Goal: Task Accomplishment & Management: Use online tool/utility

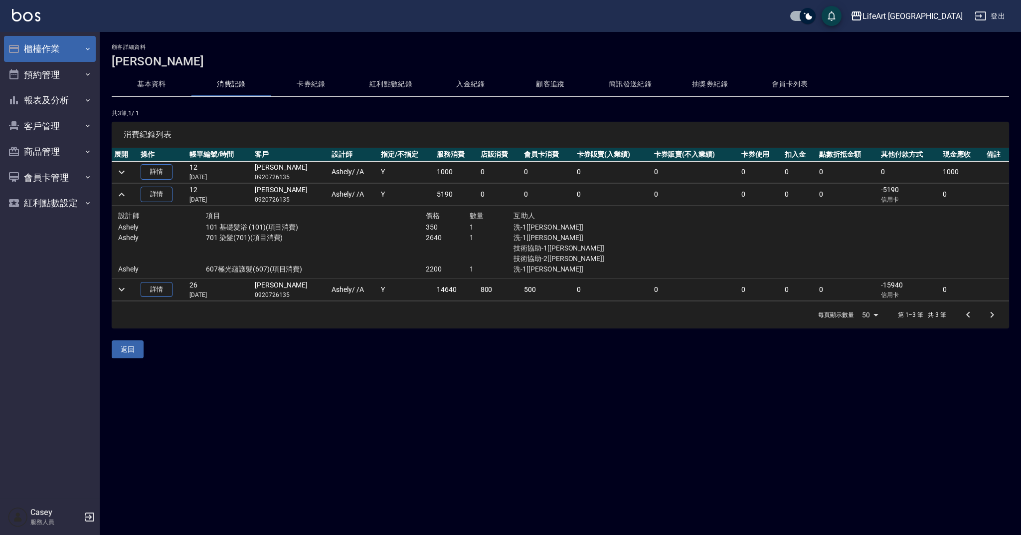
click at [80, 51] on button "櫃檯作業" at bounding box center [50, 49] width 92 height 26
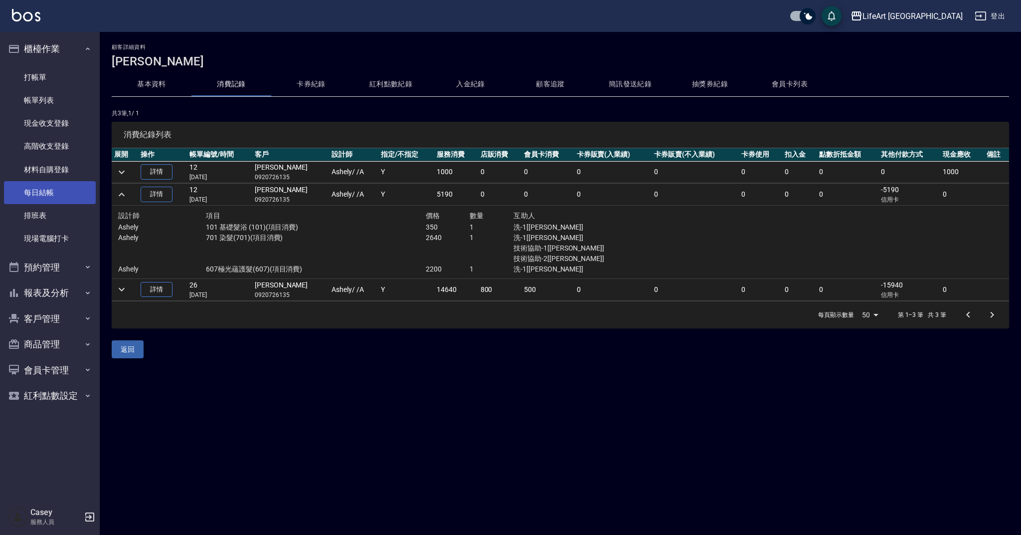
click at [56, 189] on link "每日結帳" at bounding box center [50, 192] width 92 height 23
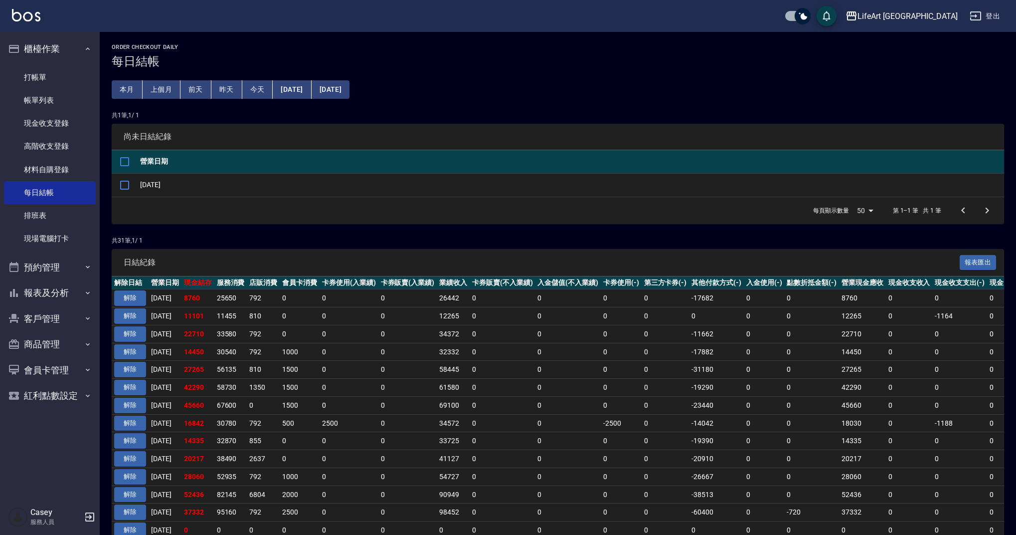
click at [311, 90] on button "[DATE]" at bounding box center [292, 89] width 38 height 18
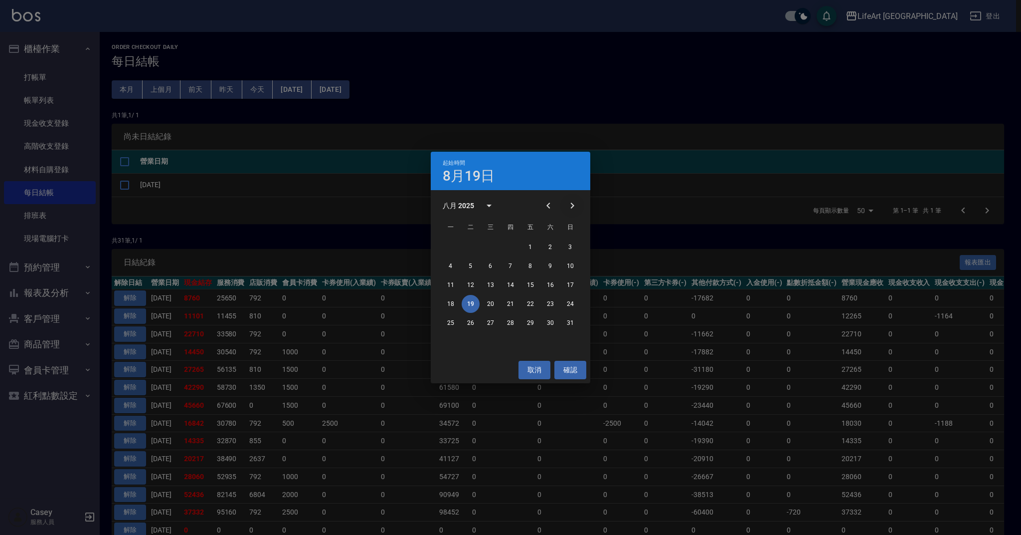
click at [567, 206] on icon "Next month" at bounding box center [573, 205] width 12 height 12
click at [512, 266] on button "11" at bounding box center [511, 266] width 18 height 18
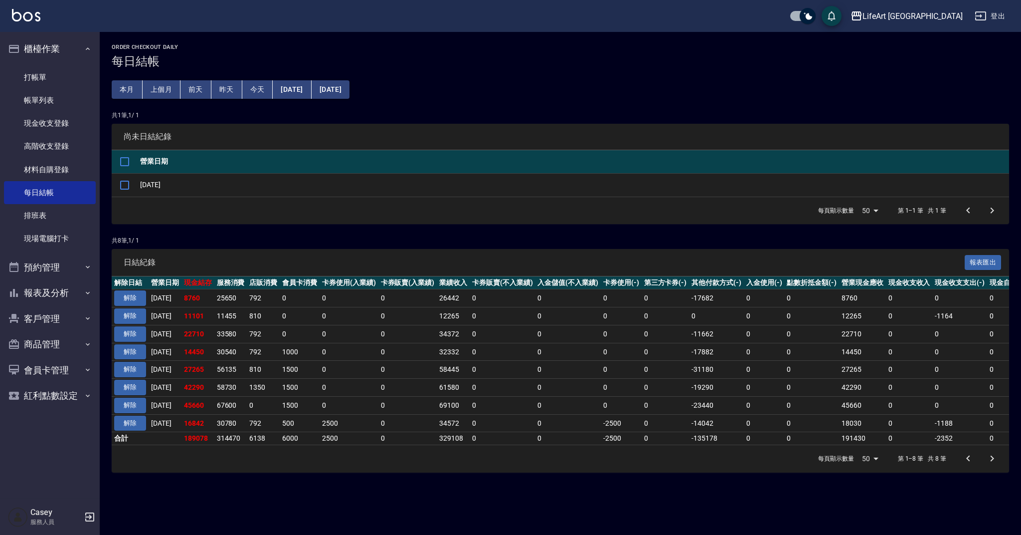
click at [350, 88] on button "[DATE]" at bounding box center [331, 89] width 38 height 18
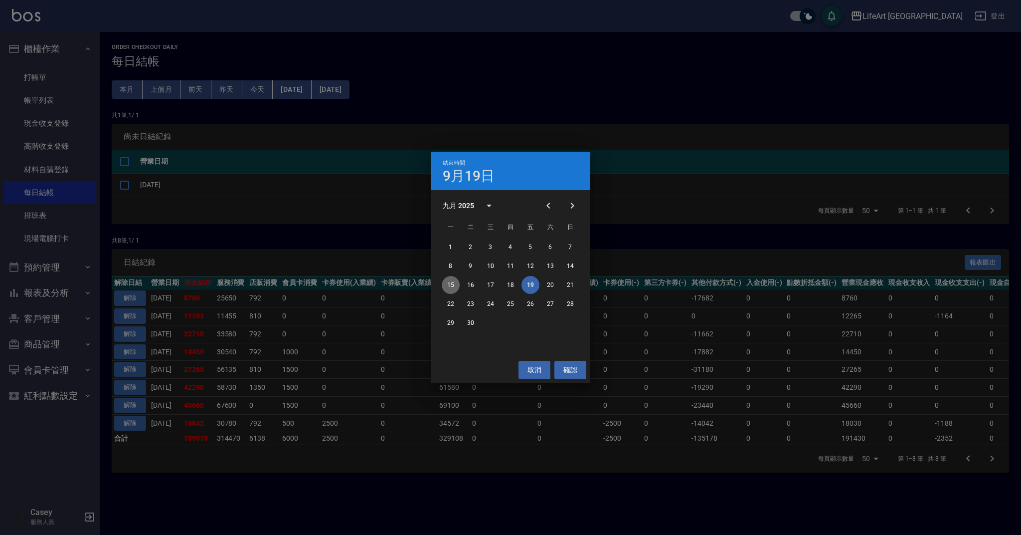
click at [454, 285] on button "15" at bounding box center [451, 285] width 18 height 18
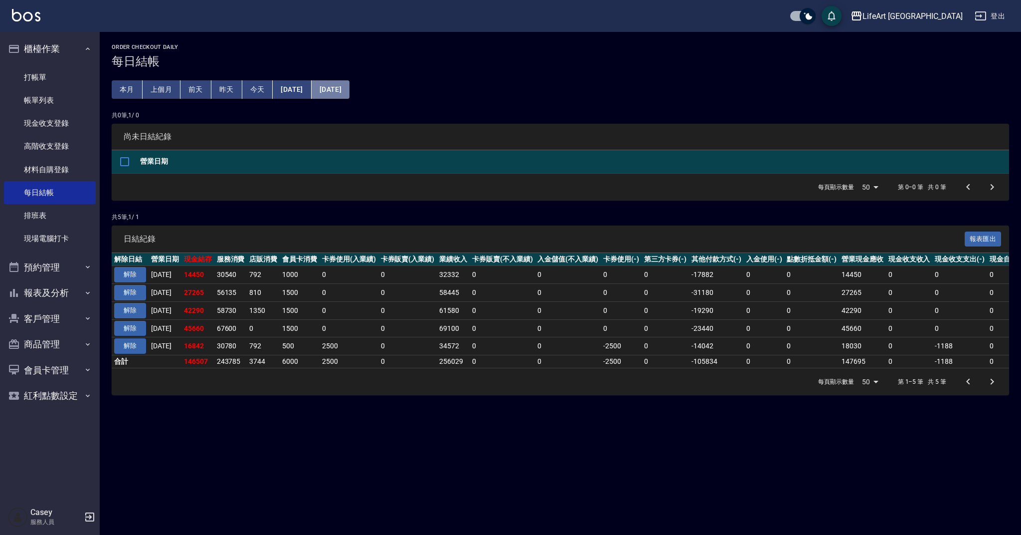
click at [350, 86] on button "[DATE]" at bounding box center [331, 89] width 38 height 18
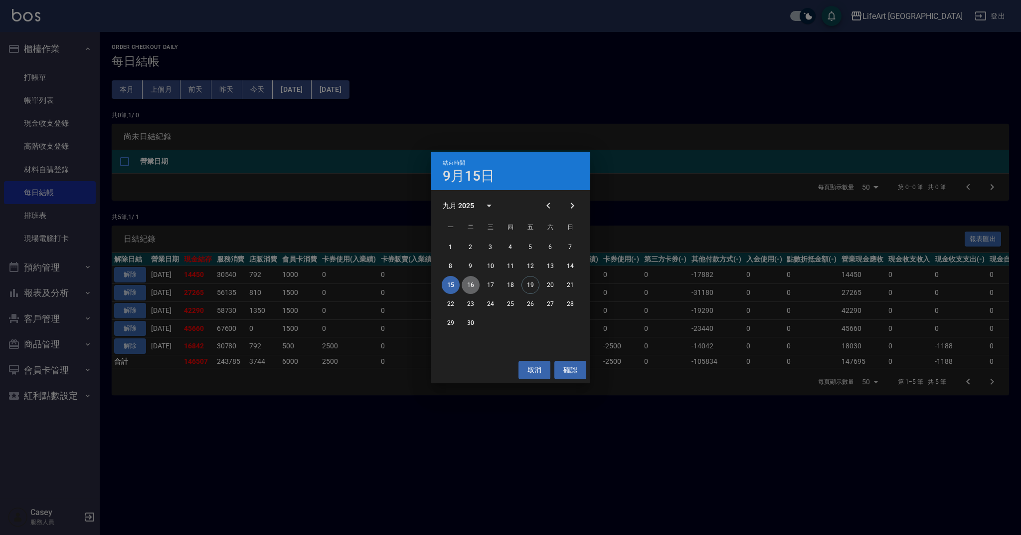
click at [475, 283] on button "16" at bounding box center [471, 285] width 18 height 18
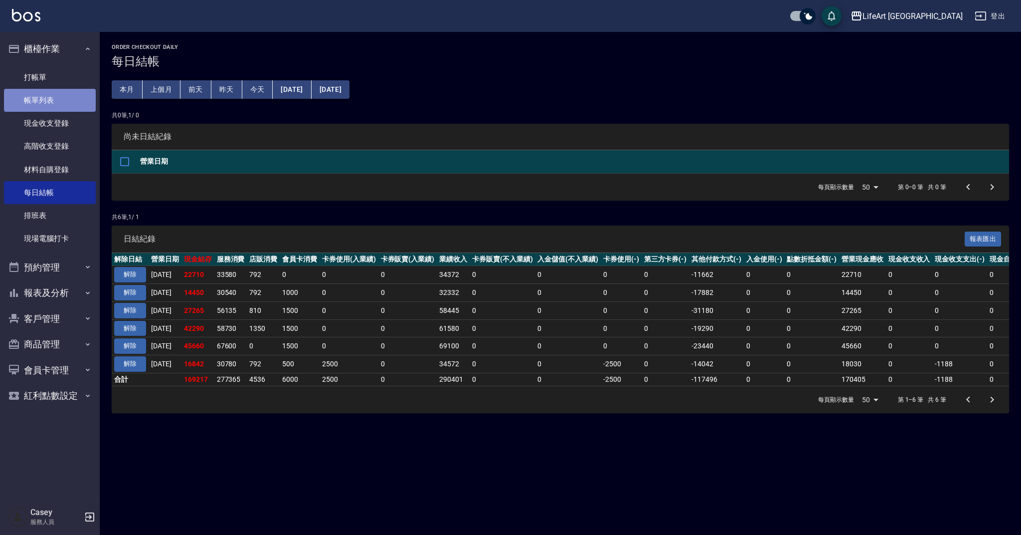
click at [49, 89] on link "帳單列表" at bounding box center [50, 100] width 92 height 23
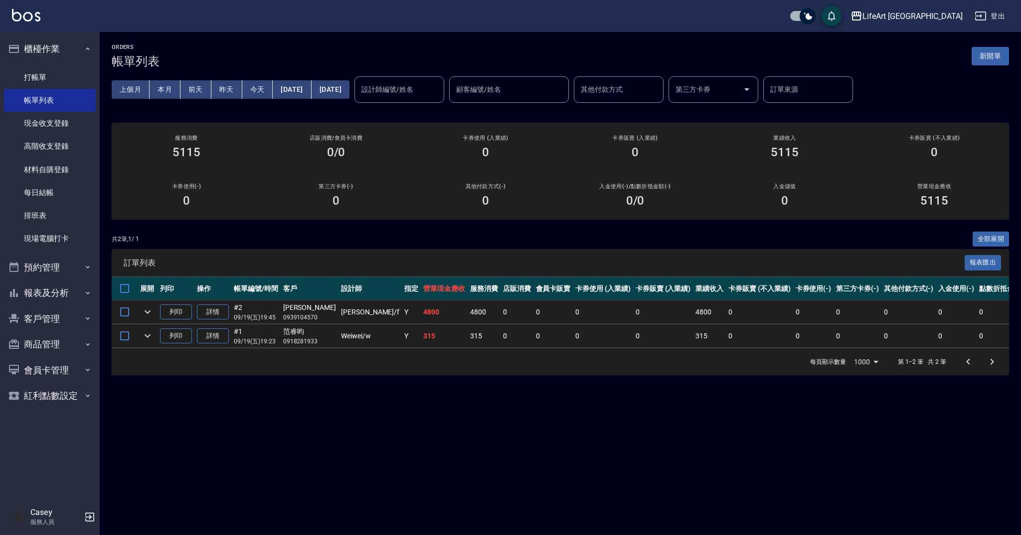
click at [409, 252] on div "訂單列表 報表匯出" at bounding box center [561, 262] width 898 height 27
click at [55, 318] on button "客戶管理" at bounding box center [50, 319] width 92 height 26
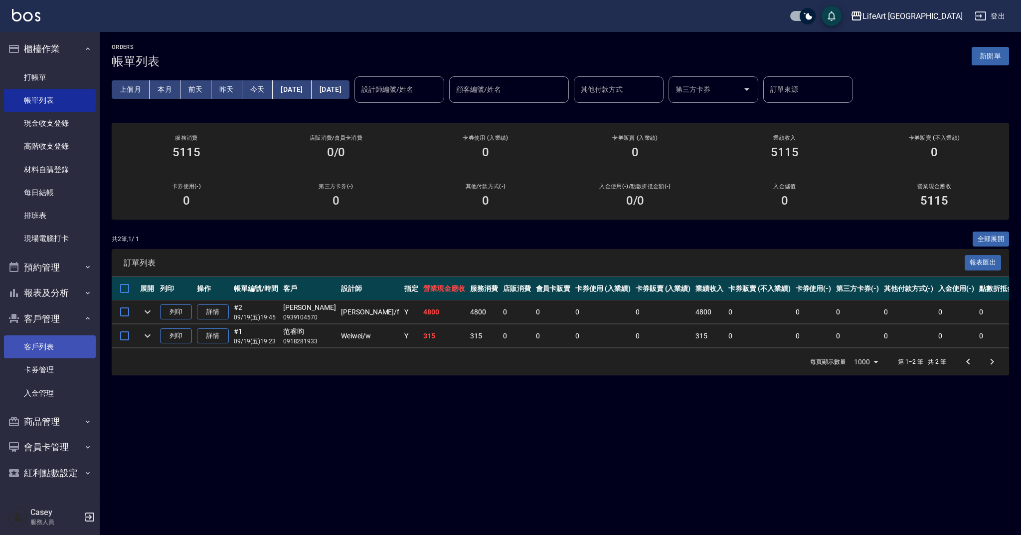
click at [63, 350] on link "客戶列表" at bounding box center [50, 346] width 92 height 23
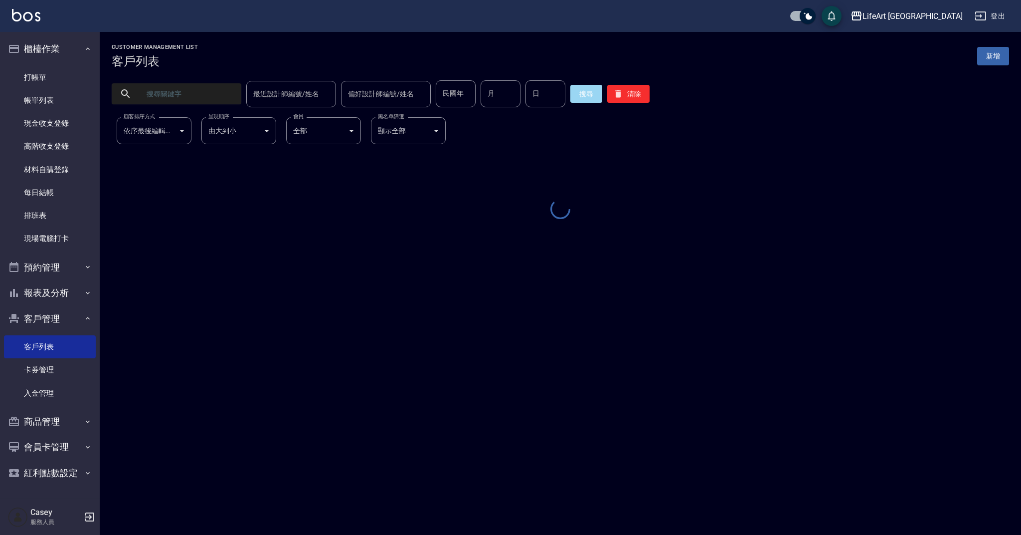
click at [209, 98] on input "text" at bounding box center [187, 93] width 94 height 27
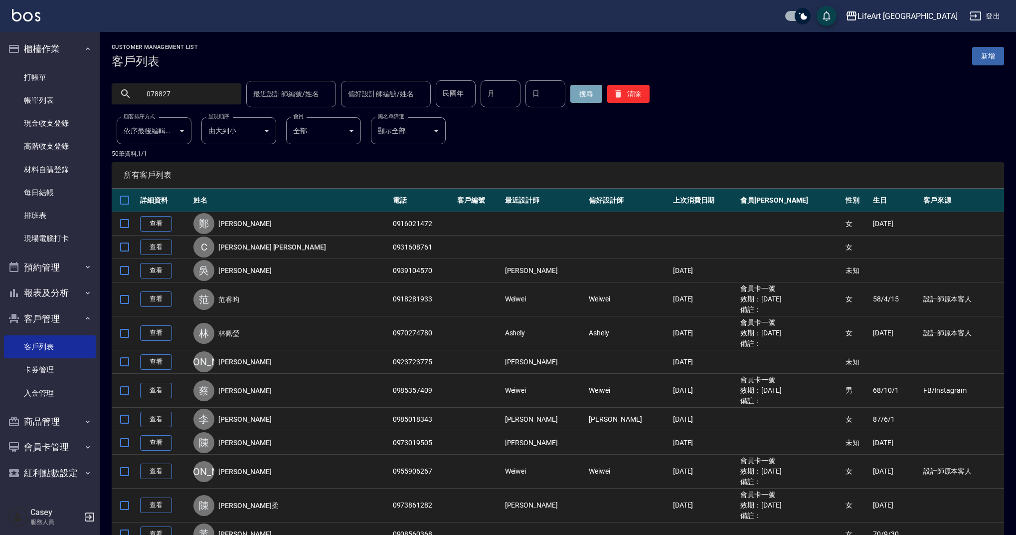
click at [579, 99] on button "搜尋" at bounding box center [587, 94] width 32 height 18
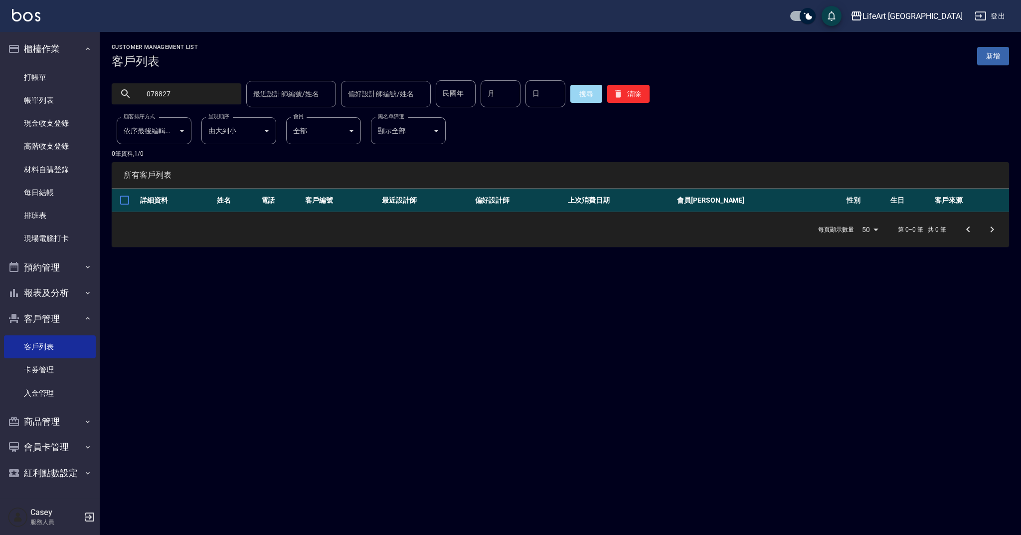
click at [192, 99] on input "078827" at bounding box center [187, 93] width 94 height 27
type input "0933078"
click at [587, 91] on button "搜尋" at bounding box center [587, 94] width 32 height 18
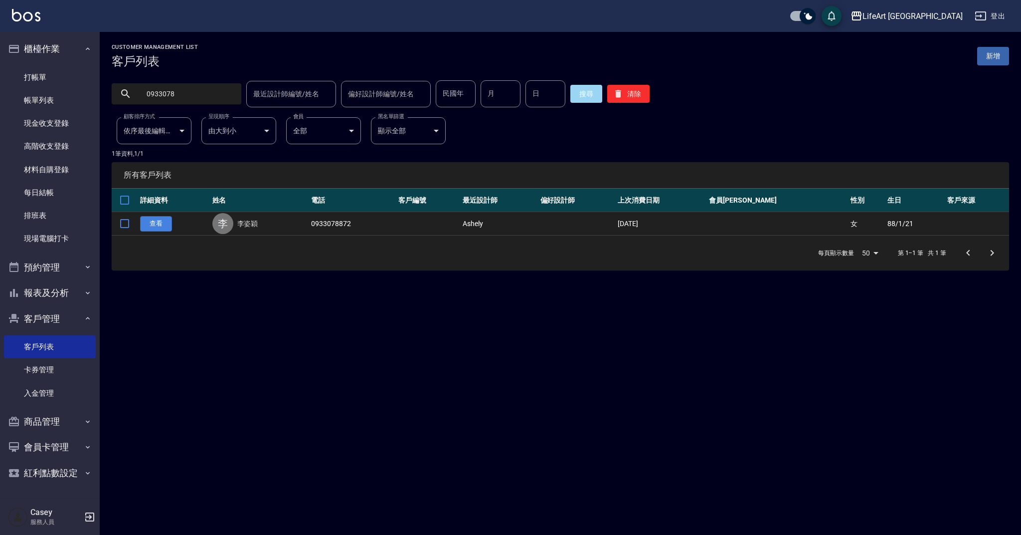
click at [161, 226] on link "查看" at bounding box center [156, 223] width 32 height 15
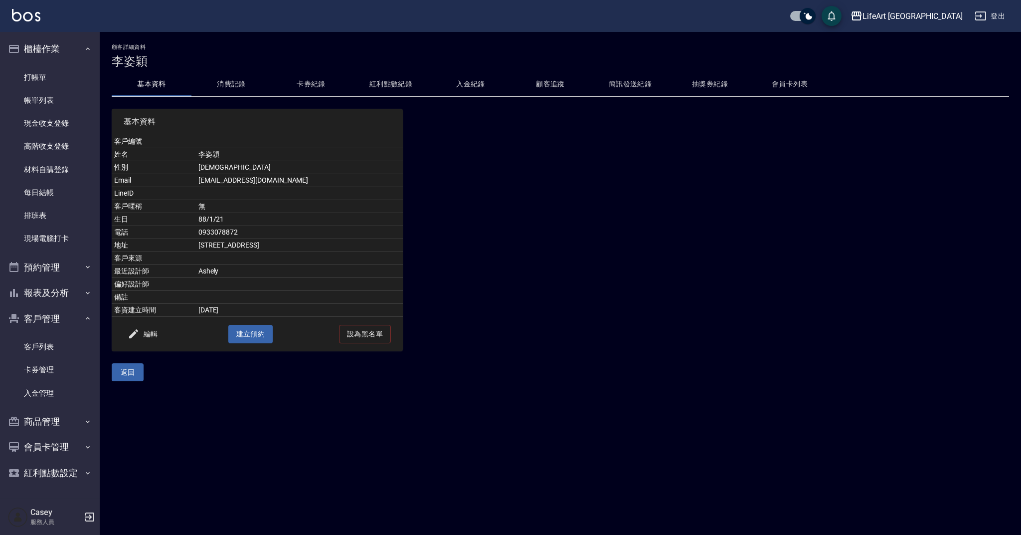
click at [241, 87] on button "消費記錄" at bounding box center [231, 84] width 80 height 24
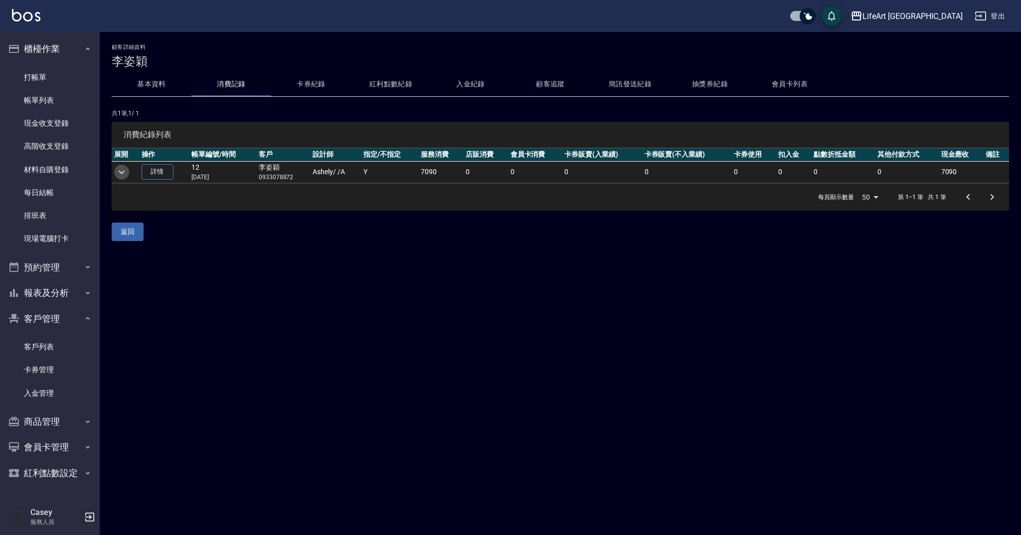
click at [121, 173] on icon "expand row" at bounding box center [122, 171] width 6 height 3
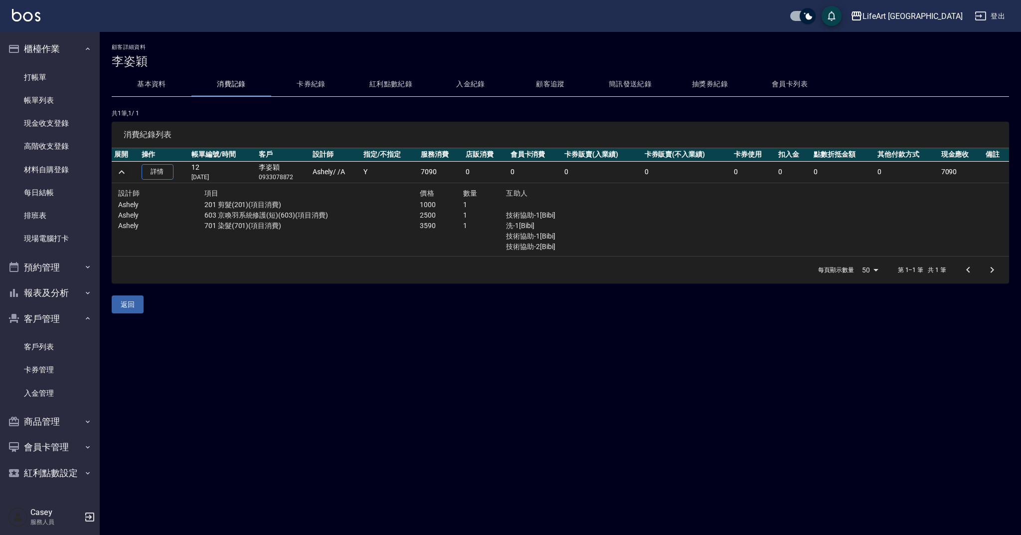
click at [790, 80] on button "會員卡列表" at bounding box center [790, 84] width 80 height 24
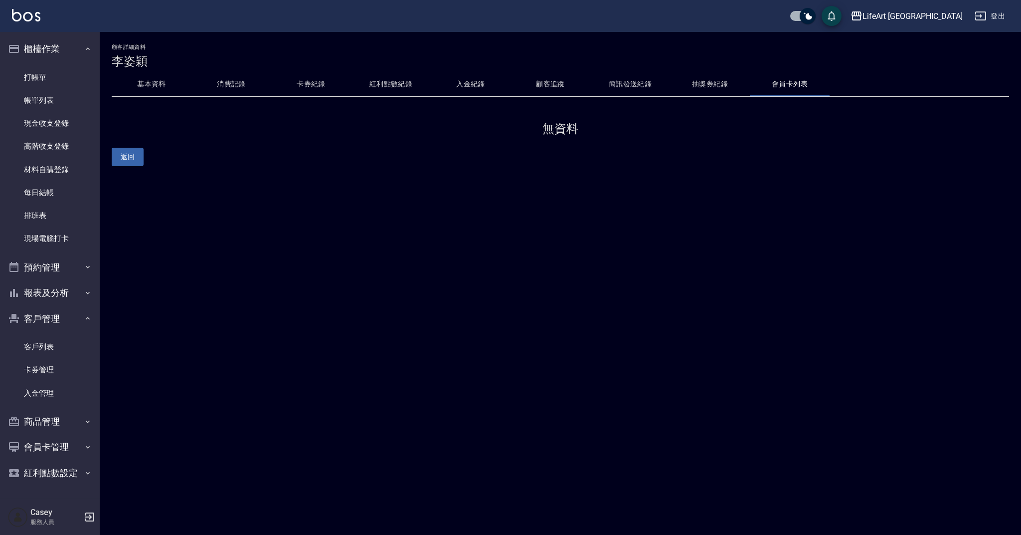
click at [239, 86] on button "消費記錄" at bounding box center [231, 84] width 80 height 24
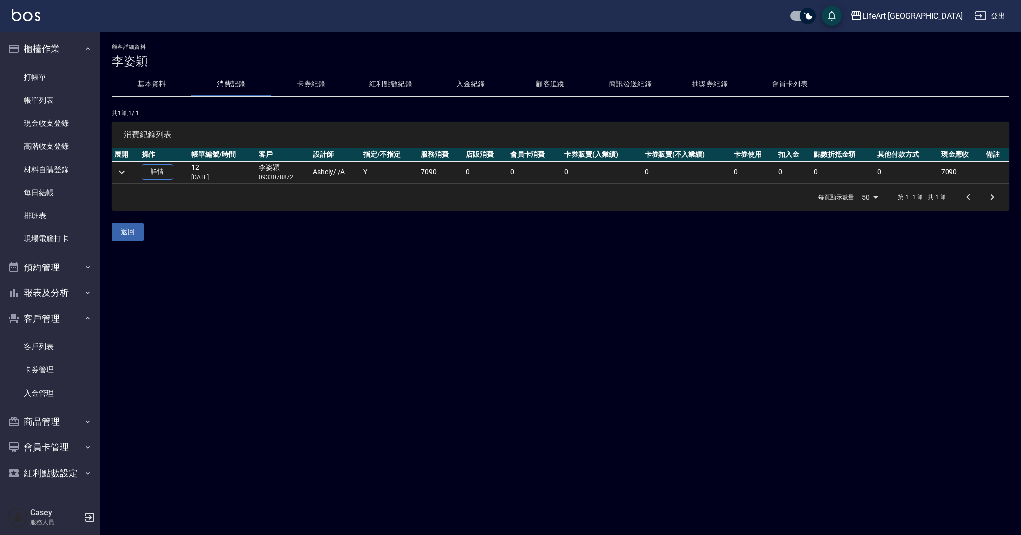
click at [122, 172] on icon "expand row" at bounding box center [122, 171] width 6 height 3
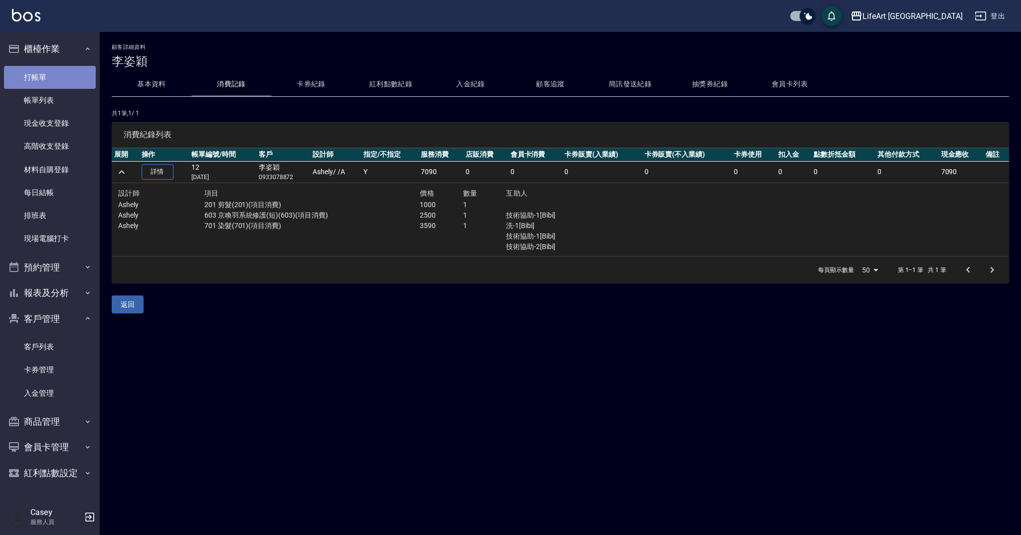
click at [69, 78] on link "打帳單" at bounding box center [50, 77] width 92 height 23
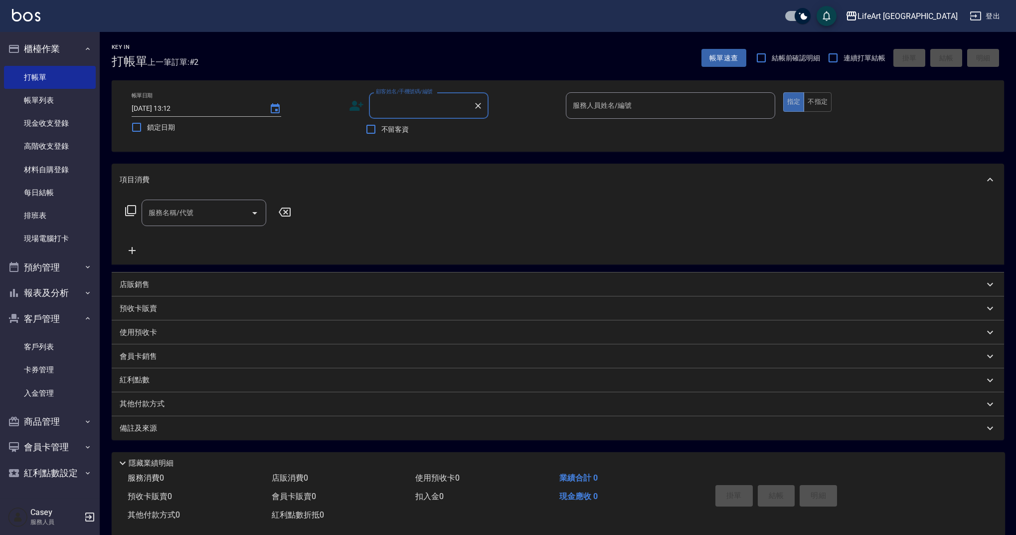
click at [414, 110] on input "顧客姓名/手機號碼/編號" at bounding box center [422, 105] width 96 height 17
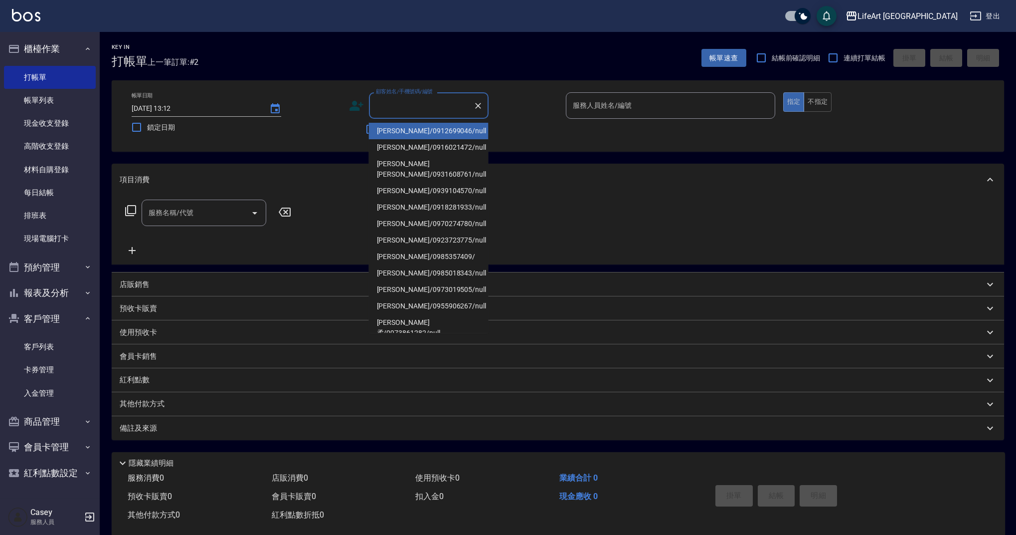
type input "x"
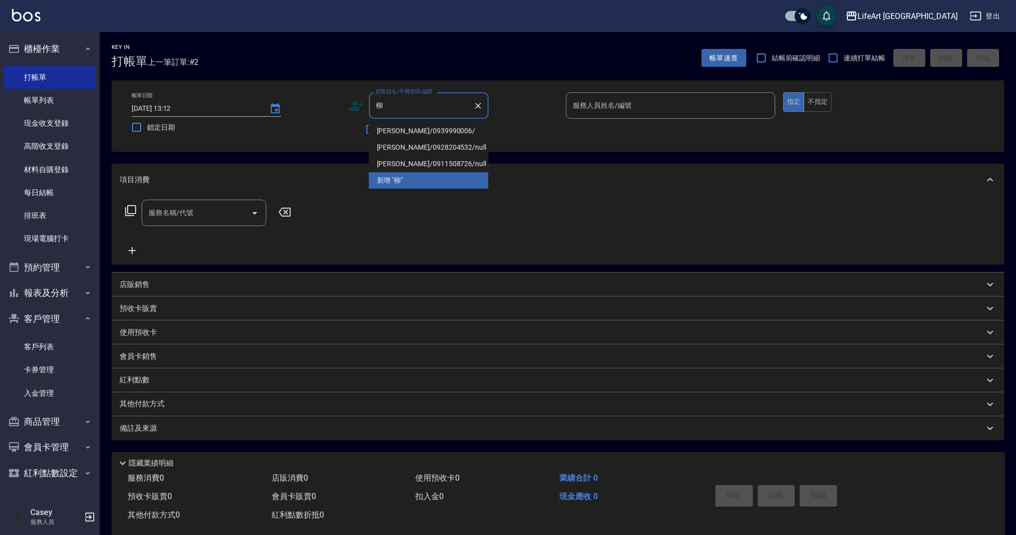
click at [423, 125] on li "[PERSON_NAME]/0939990006/" at bounding box center [429, 131] width 120 height 16
type input "[PERSON_NAME]/0939990006/"
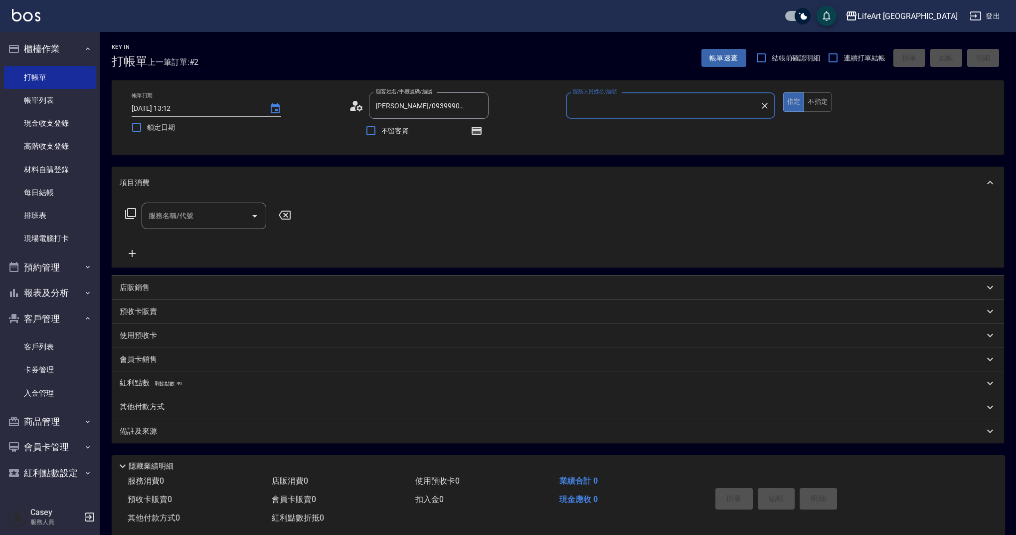
type input "Finney-f"
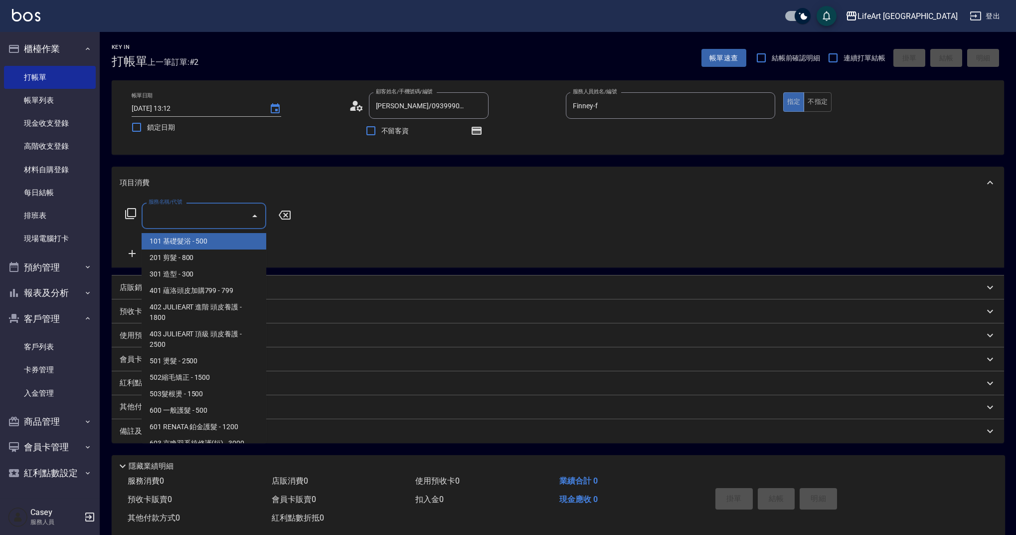
click at [201, 212] on input "服務名稱/代號" at bounding box center [196, 215] width 101 height 17
click at [213, 246] on span "101 基礎髮浴 - 500" at bounding box center [204, 241] width 125 height 16
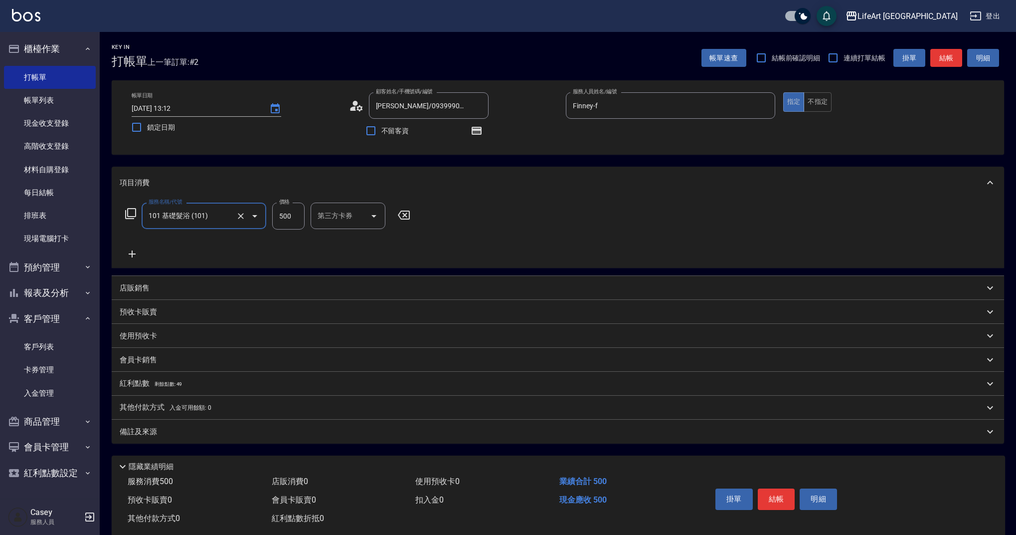
type input "101 基礎髮浴 (101)"
drag, startPoint x: 299, startPoint y: 217, endPoint x: 227, endPoint y: 211, distance: 72.1
click at [227, 211] on div "服務名稱/代號 101 基礎髮浴 (101) 服務名稱/代號 價格 500 價格 洗-1 洗-1 第三方卡券 第三方卡券" at bounding box center [301, 215] width 363 height 27
type input "350"
click at [783, 505] on button "結帳" at bounding box center [776, 498] width 37 height 21
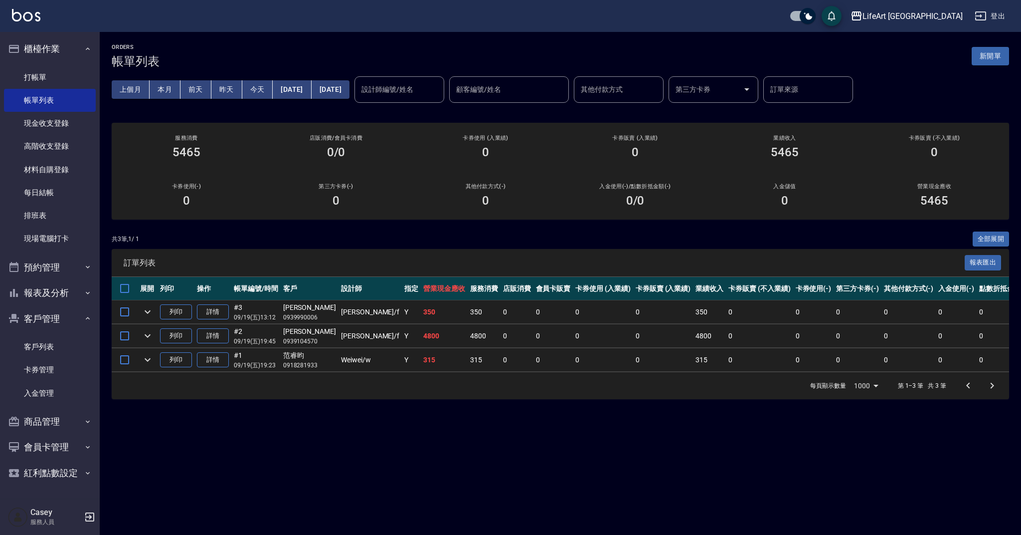
click at [1021, 173] on div "ORDERS 帳單列表 新開單 上個月 本月 [DATE] [DATE] [DATE] [DATE] [DATE] 設計師編號/姓名 設計師編號/姓名 顧客編…" at bounding box center [561, 221] width 922 height 379
click at [866, 241] on div "共 3 筆, 1 / 1 全部展開" at bounding box center [561, 238] width 898 height 15
click at [102, 312] on div "ORDERS 帳單列表 新開單 上個月 本月 [DATE] [DATE] [DATE] [DATE] [DATE] 設計師編號/姓名 設計師編號/姓名 顧客編…" at bounding box center [561, 221] width 922 height 379
click at [86, 314] on icon "button" at bounding box center [88, 318] width 8 height 8
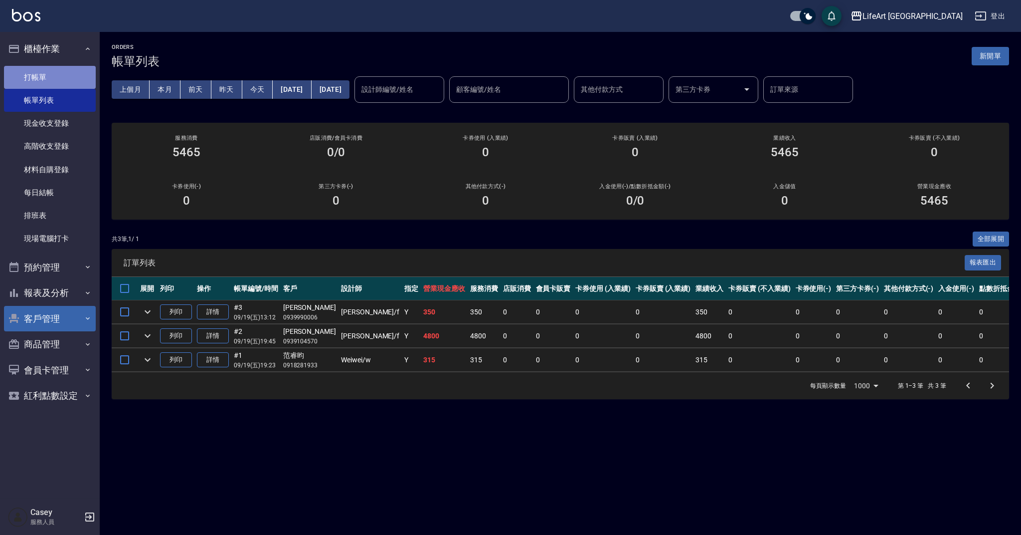
click at [37, 70] on link "打帳單" at bounding box center [50, 77] width 92 height 23
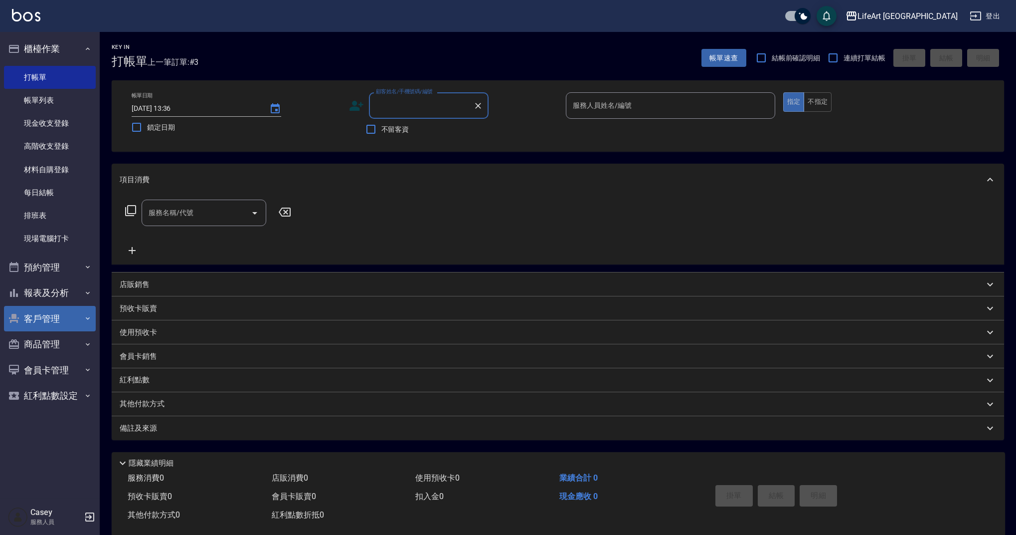
click at [427, 106] on input "顧客姓名/手機號碼/編號" at bounding box center [422, 105] width 96 height 17
click at [411, 127] on li "[PERSON_NAME]/0911280524/null" at bounding box center [429, 131] width 120 height 16
type input "[PERSON_NAME]/0911280524/null"
type input "Weiwei-w"
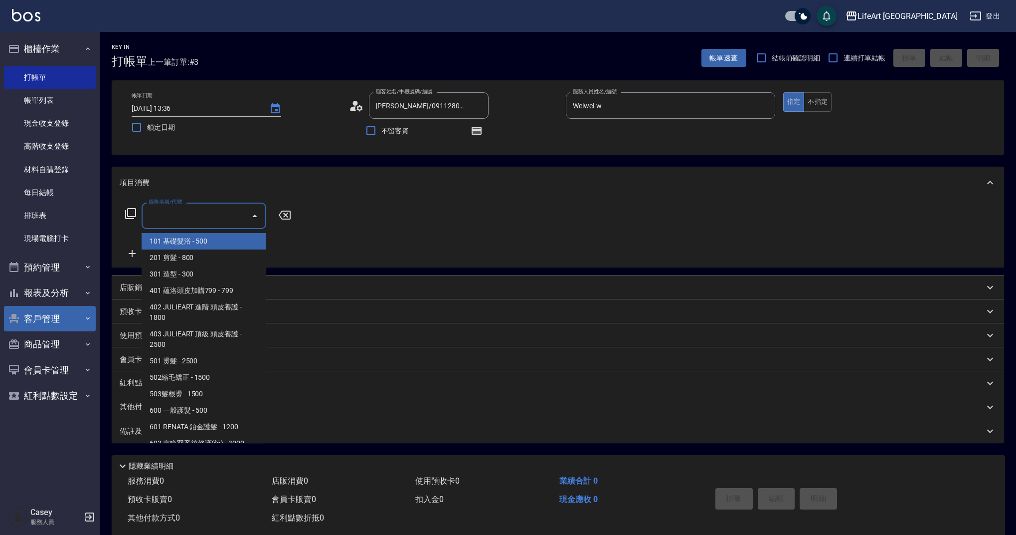
click at [189, 216] on div "服務名稱/代號 服務名稱/代號" at bounding box center [204, 215] width 125 height 26
click at [183, 242] on span "101 基礎髮浴 - 500" at bounding box center [204, 241] width 125 height 16
type input "101 基礎髮浴 (101)"
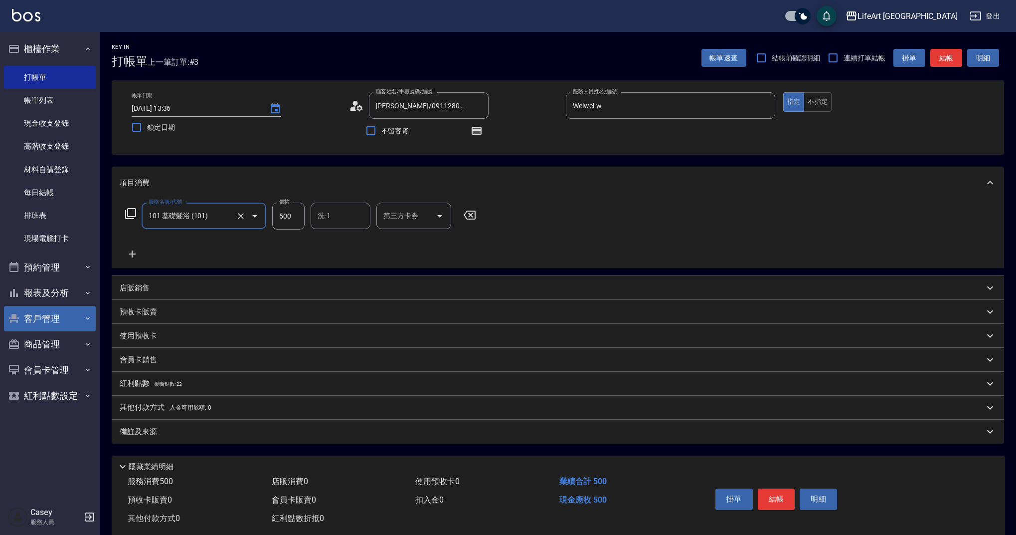
click at [136, 255] on icon at bounding box center [132, 254] width 25 height 12
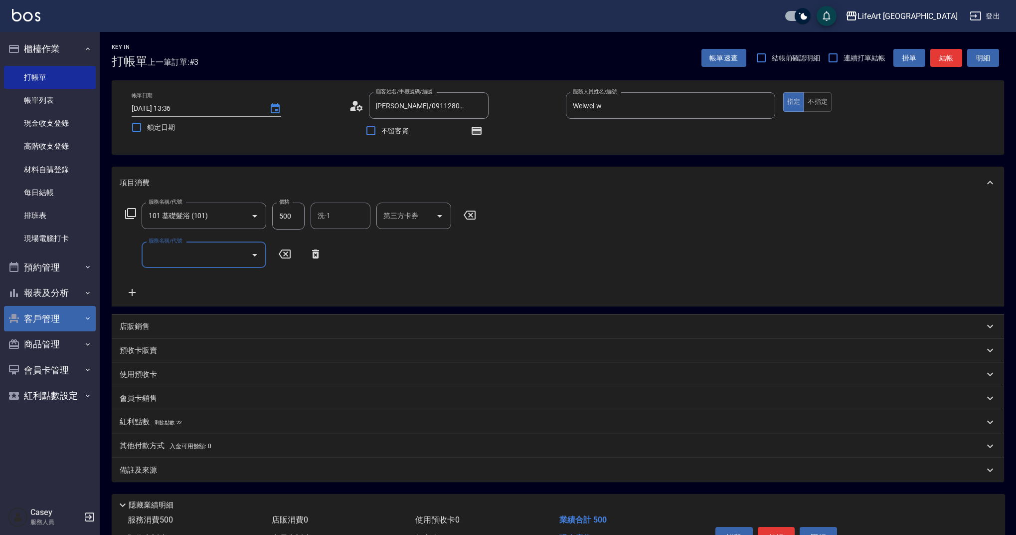
click at [170, 263] on input "服務名稱/代號" at bounding box center [196, 254] width 101 height 17
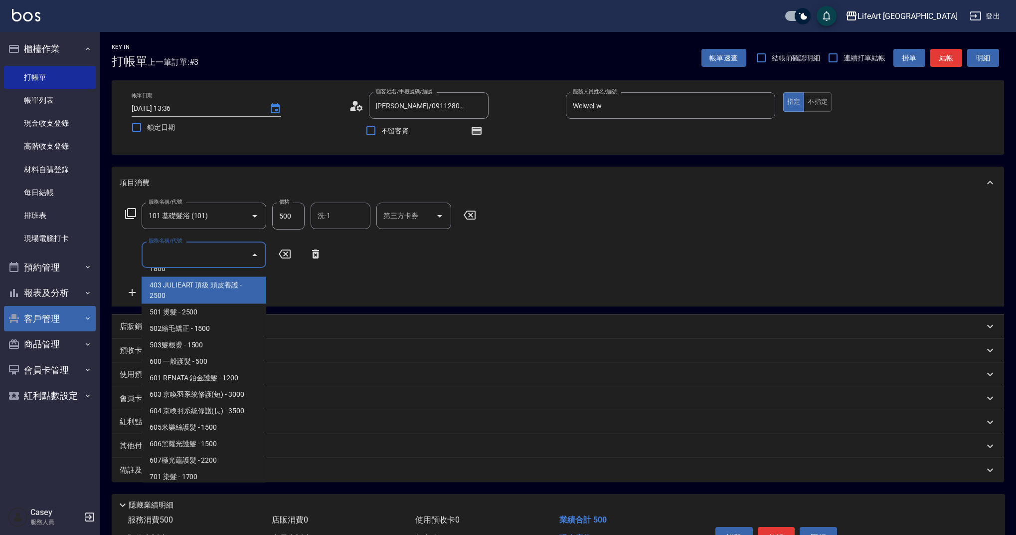
scroll to position [89, 0]
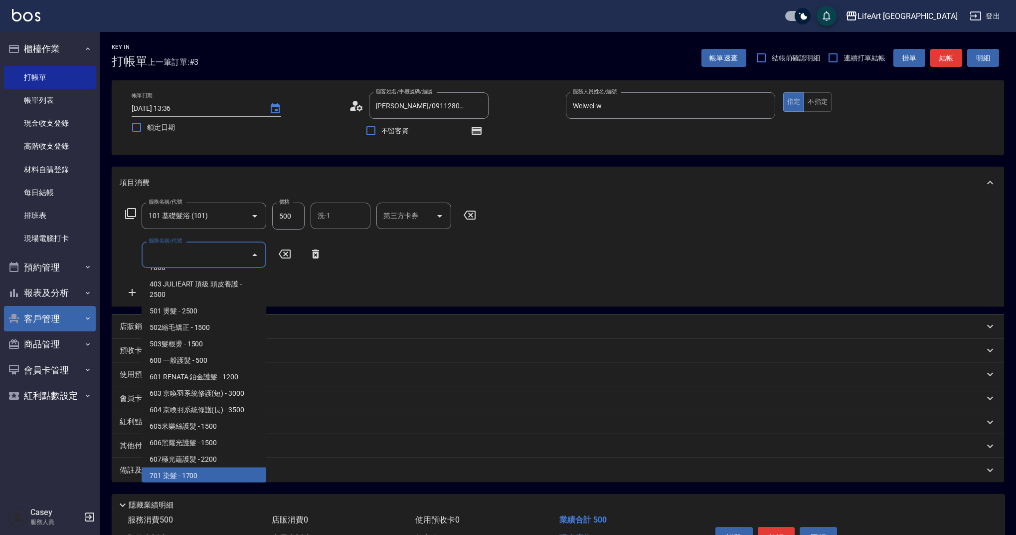
click at [182, 475] on span "701 染髮 - 1700" at bounding box center [204, 475] width 125 height 16
type input "701 染髮(701)"
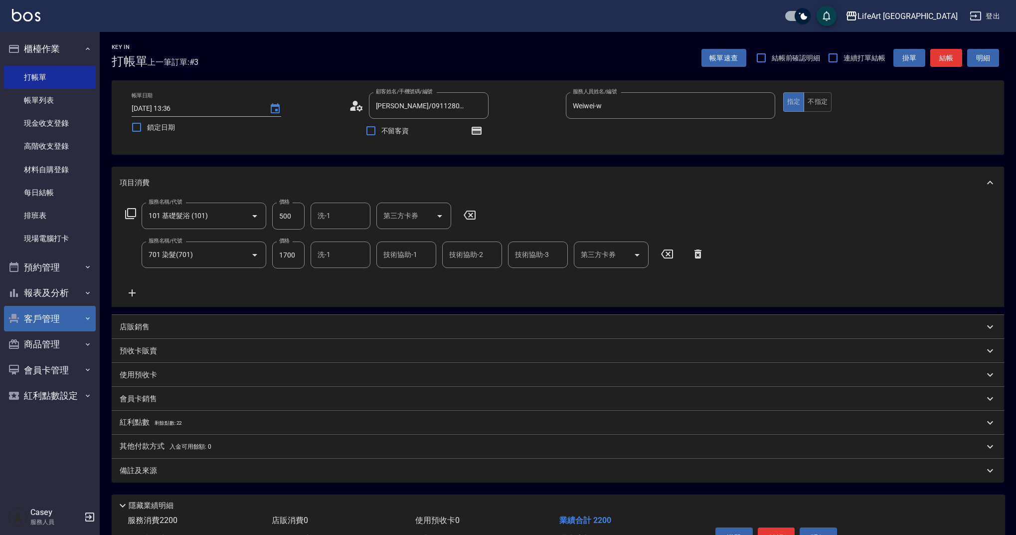
click at [134, 297] on icon at bounding box center [132, 293] width 25 height 12
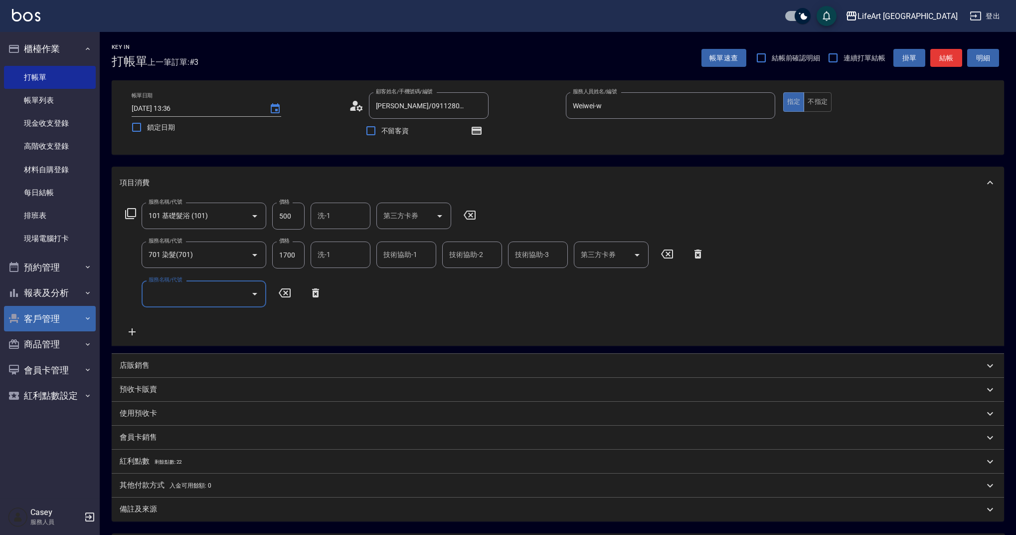
click at [170, 304] on div "服務名稱/代號" at bounding box center [204, 293] width 125 height 26
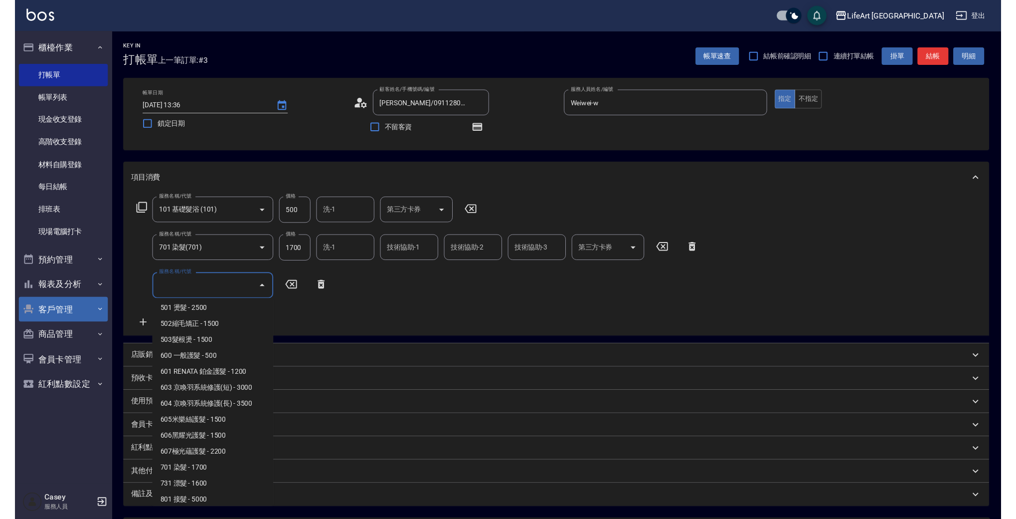
scroll to position [128, 0]
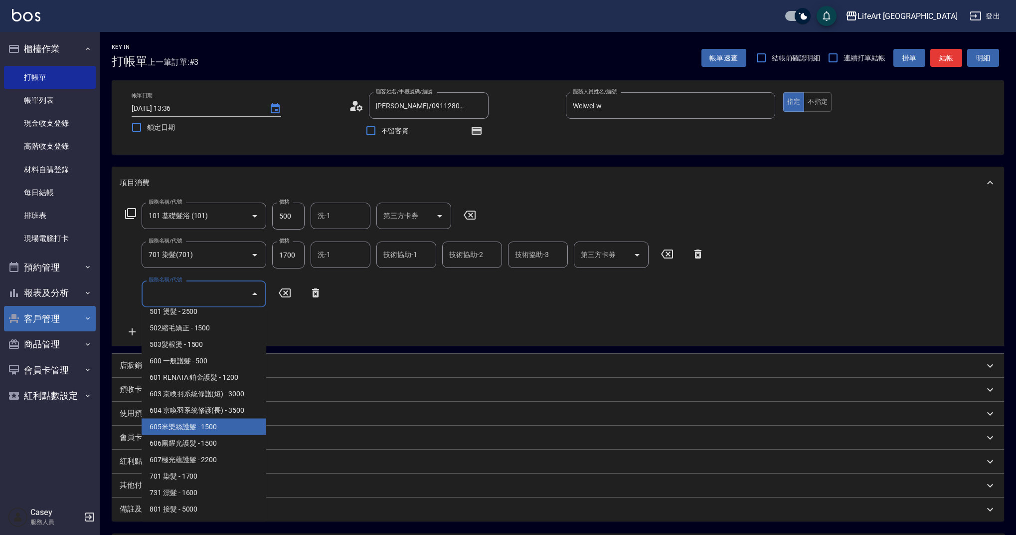
click at [188, 429] on span "605米樂絲護髮 - 1500" at bounding box center [204, 426] width 125 height 16
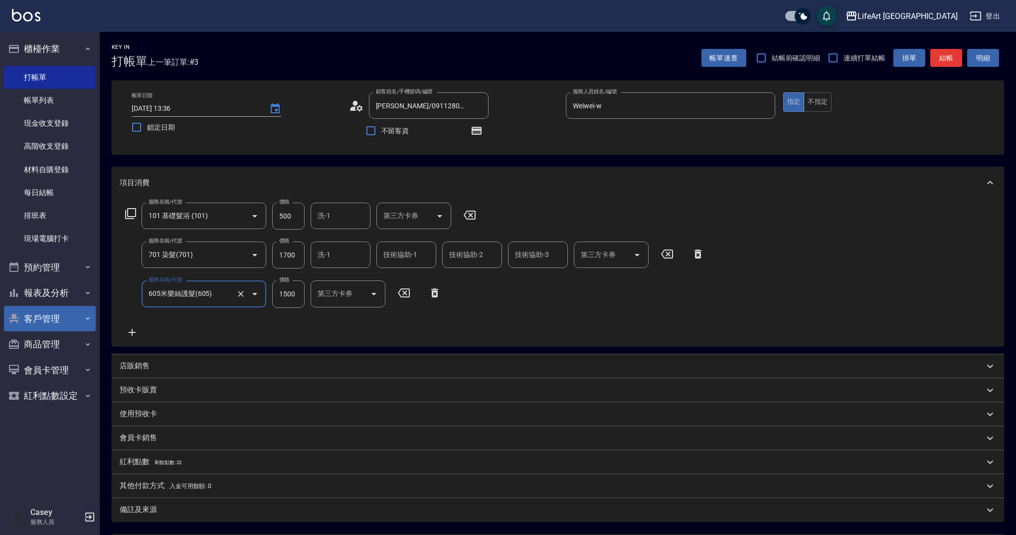
type input "605米樂絲護髮(605)"
drag, startPoint x: 296, startPoint y: 215, endPoint x: 258, endPoint y: 215, distance: 37.9
click at [258, 215] on div "服務名稱/代號 101 基礎髮浴 (101) 服務名稱/代號 價格 500 價格 洗-1 洗-1 第三方卡券 第三方卡券" at bounding box center [301, 215] width 363 height 27
drag, startPoint x: 299, startPoint y: 256, endPoint x: 268, endPoint y: 253, distance: 31.6
click at [268, 253] on div "服務名稱/代號 701 染髮(701) 服務名稱/代號 價格 1700 價格 洗-1 洗-1 技術協助-1 技術協助-1 技術協助-2 技術協助-2 技術協助…" at bounding box center [415, 254] width 591 height 27
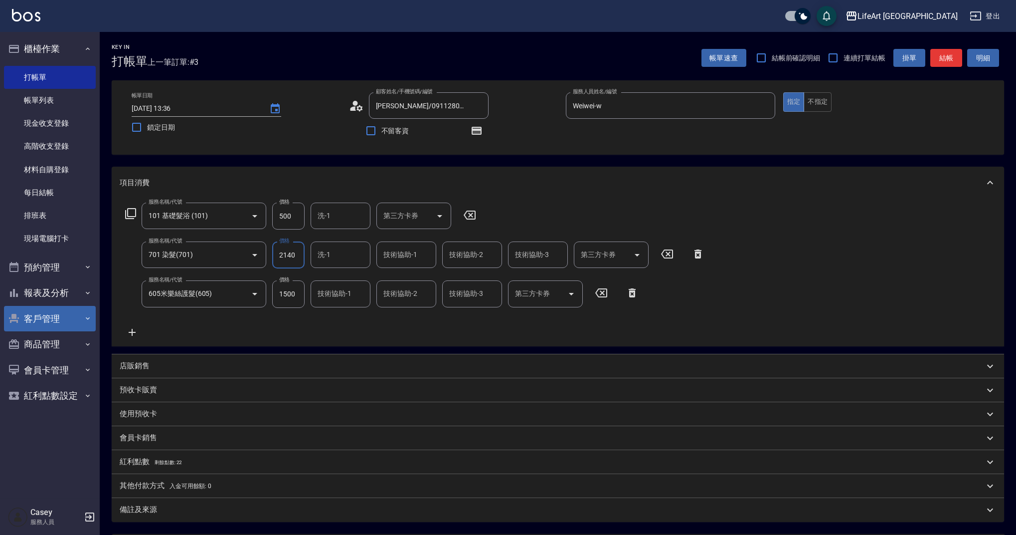
type input "2140"
drag, startPoint x: 300, startPoint y: 217, endPoint x: 260, endPoint y: 216, distance: 39.9
click at [260, 216] on div "服務名稱/代號 101 基礎髮浴 (101) 服務名稱/代號 價格 500 價格 洗-1 洗-1 第三方卡券 第三方卡券" at bounding box center [301, 215] width 363 height 27
type input "350"
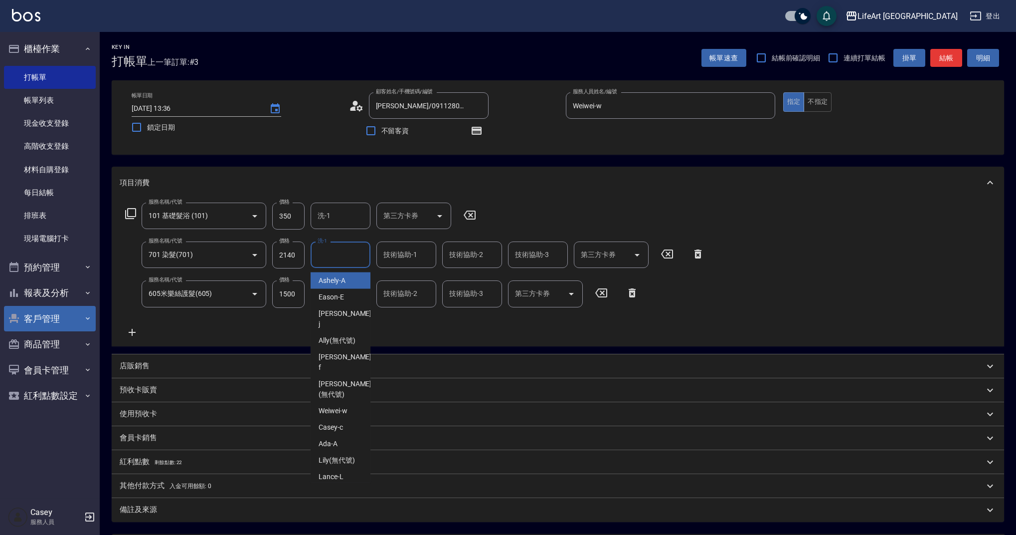
click at [341, 250] on input "洗-1" at bounding box center [340, 254] width 51 height 17
click at [347, 419] on div "Casey -c" at bounding box center [341, 427] width 60 height 16
type input "Casey-c"
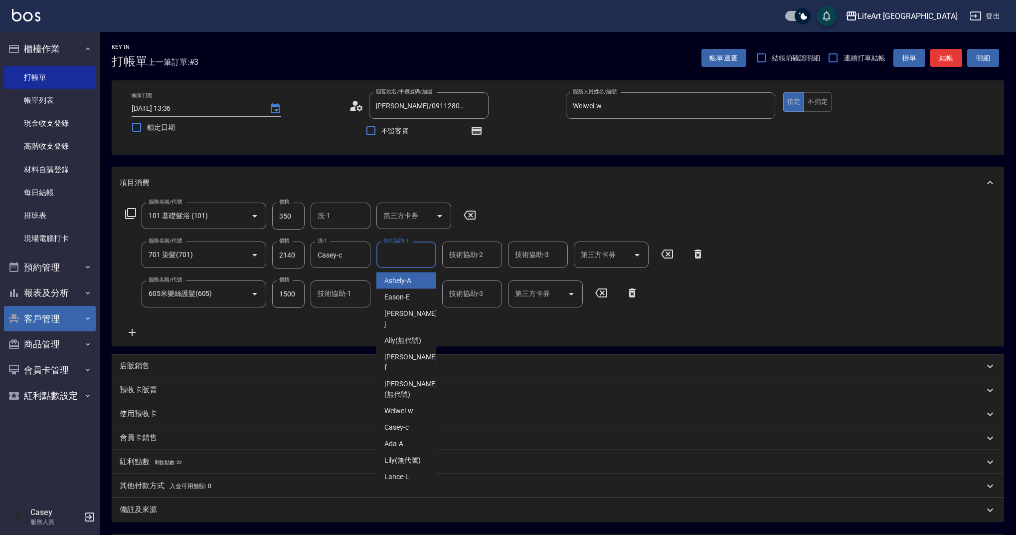
click at [409, 248] on div "技術協助-1 技術協助-1" at bounding box center [407, 254] width 60 height 26
click at [395, 379] on span "[PERSON_NAME] (無代號)" at bounding box center [410, 389] width 53 height 21
type input "[PERSON_NAME](無代號)"
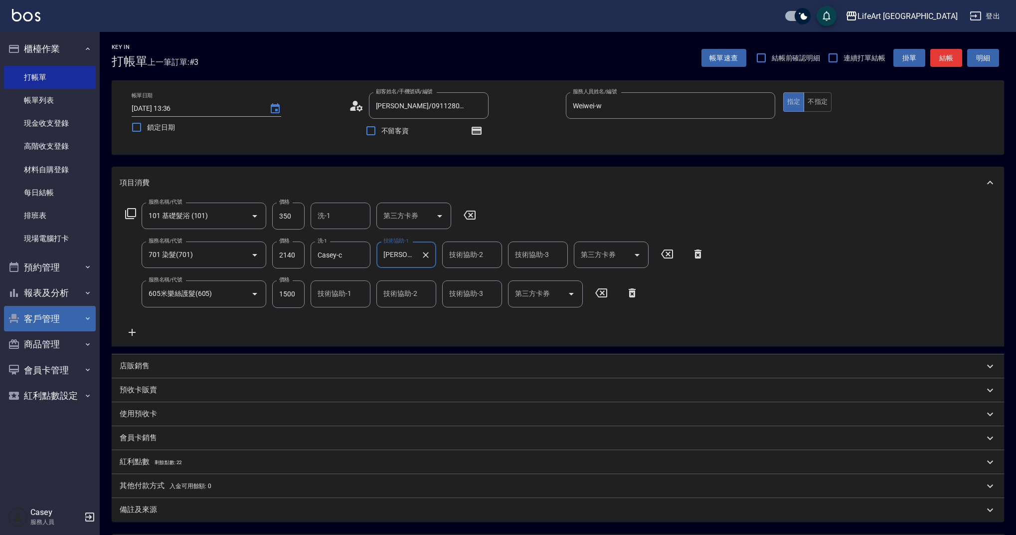
click at [420, 256] on button "Clear" at bounding box center [426, 255] width 14 height 14
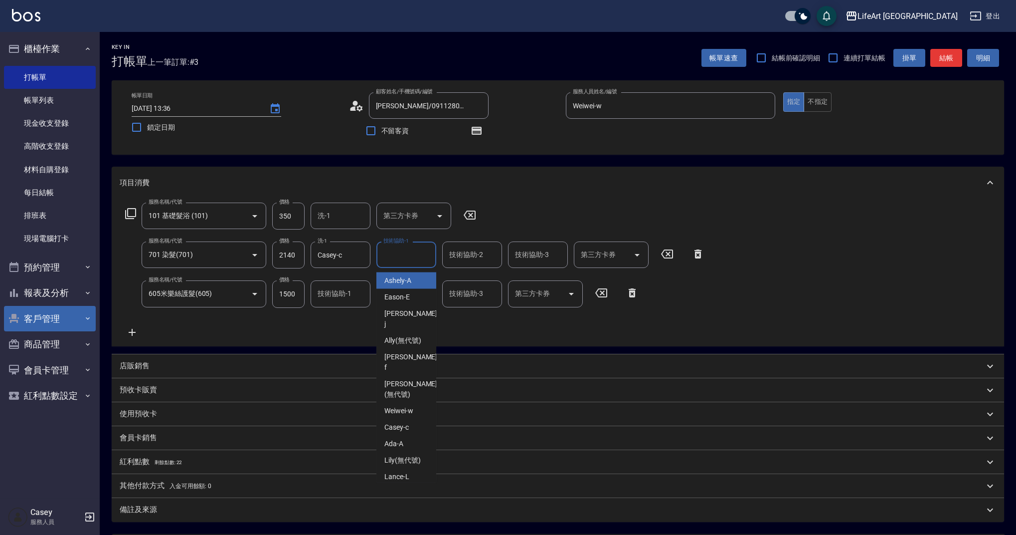
click at [420, 256] on input "技術協助-1" at bounding box center [406, 254] width 51 height 17
click at [393, 422] on span "Casey -c" at bounding box center [396, 427] width 24 height 10
type input "Casey-c"
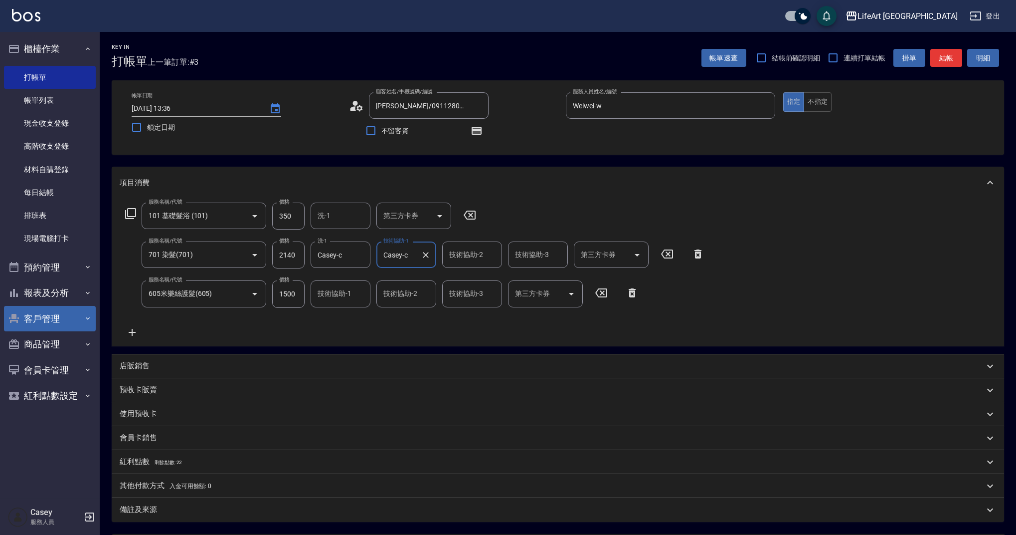
click at [333, 293] on input "技術協助-1" at bounding box center [340, 293] width 51 height 17
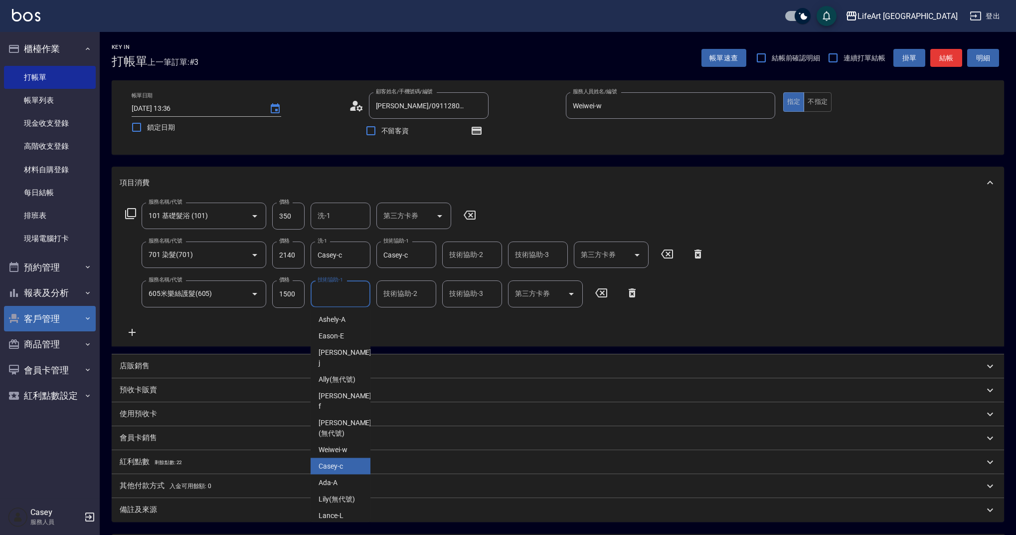
click at [340, 461] on span "Casey -c" at bounding box center [331, 466] width 24 height 10
type input "Casey-c"
click at [477, 119] on button "button" at bounding box center [477, 131] width 24 height 24
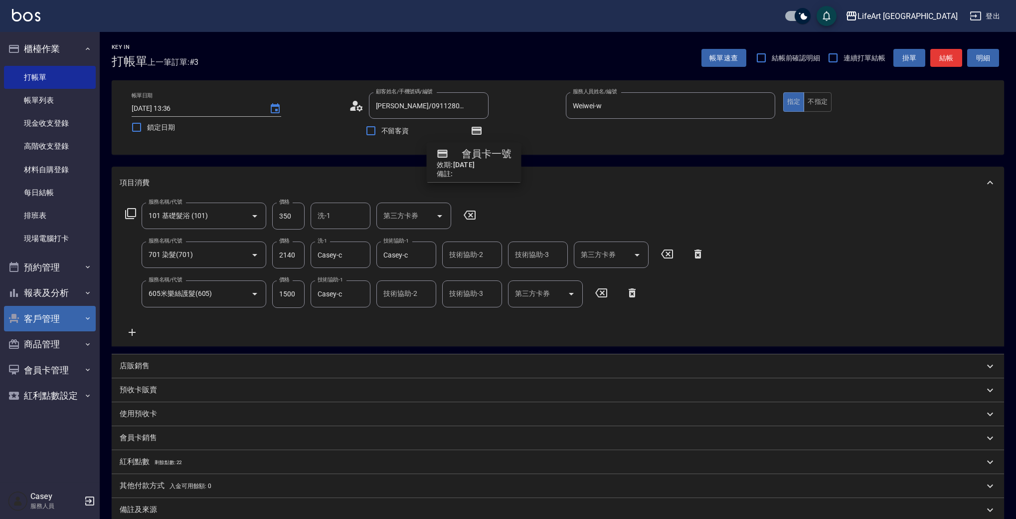
click at [526, 119] on div "顧客姓名/手機號碼/編號 [PERSON_NAME]/0911280524/null 顧客姓名/手機號碼/編號 不留客資" at bounding box center [453, 117] width 209 height 50
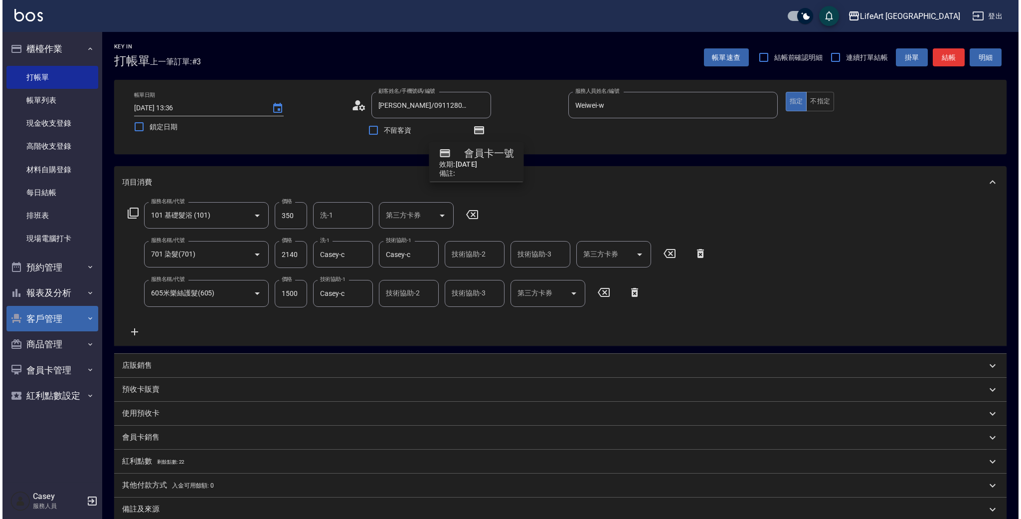
scroll to position [115, 0]
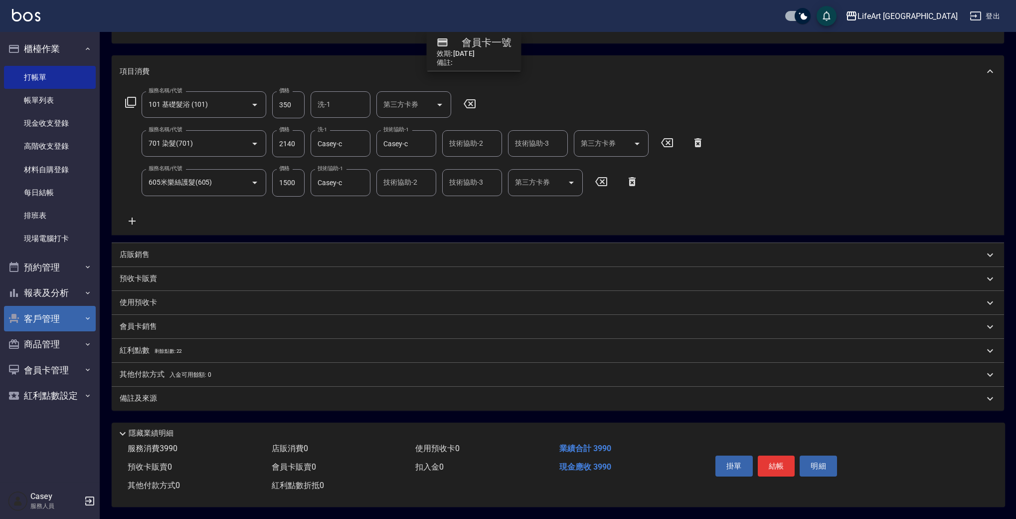
click at [132, 346] on p "紅利點數 剩餘點數: 22" at bounding box center [151, 350] width 62 height 11
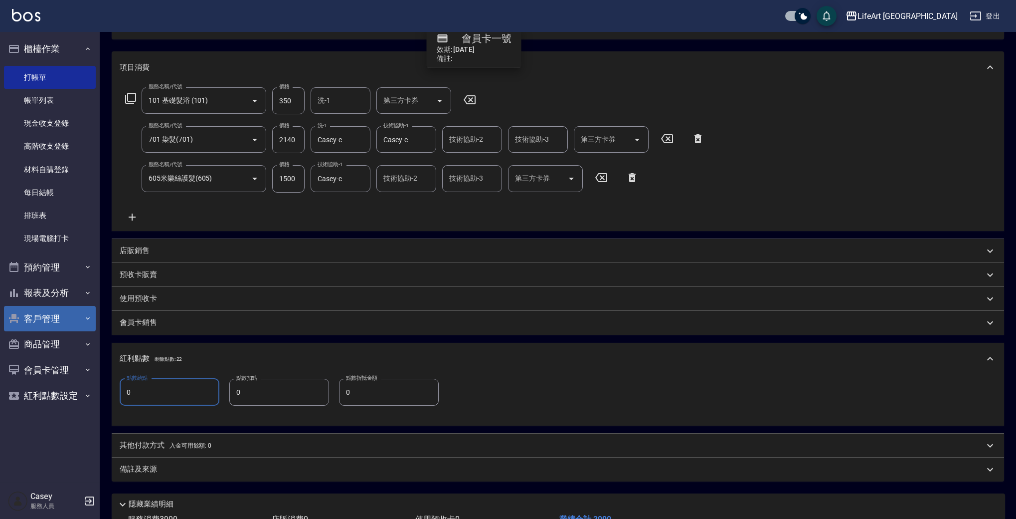
drag, startPoint x: 150, startPoint y: 394, endPoint x: 121, endPoint y: 393, distance: 29.4
click at [121, 393] on input "0" at bounding box center [170, 392] width 100 height 27
type input "7"
click at [157, 478] on div "備註及來源" at bounding box center [558, 469] width 893 height 24
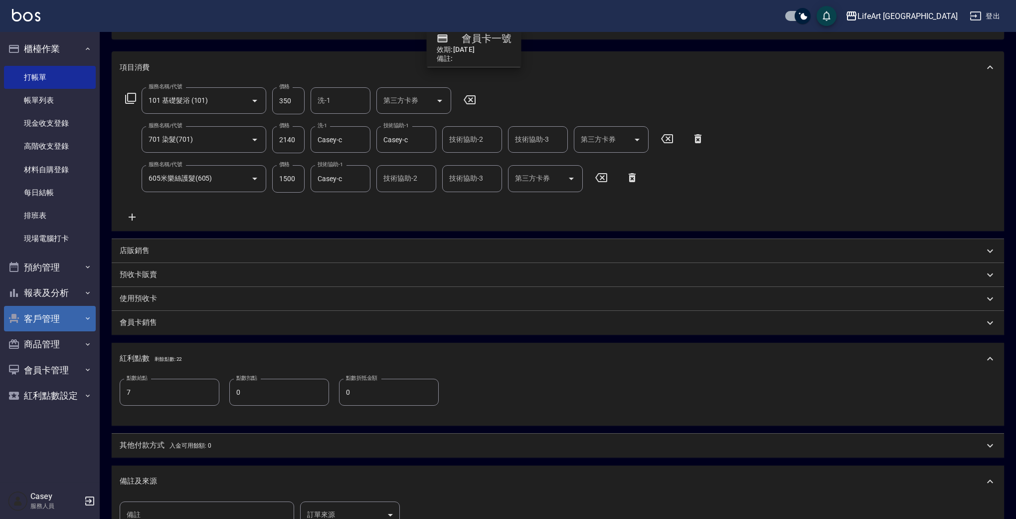
click at [368, 512] on body "LifeArt 蘆洲 登出 櫃檯作業 打帳單 帳單列表 現金收支登錄 高階收支登錄 材料自購登錄 每日結帳 排班表 現場電腦打卡 預約管理 預約管理 單日預約…" at bounding box center [508, 270] width 1016 height 771
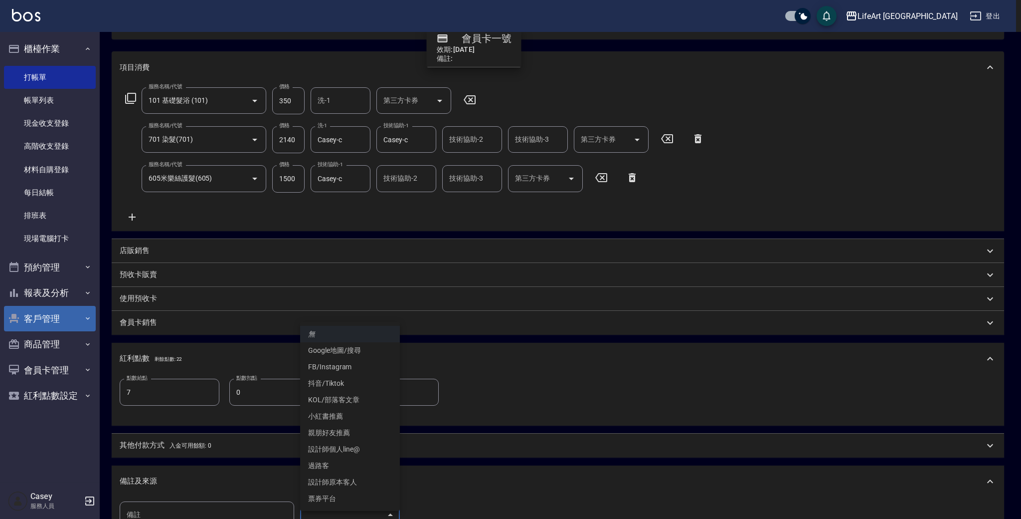
click at [368, 481] on li "設計師原本客人" at bounding box center [350, 482] width 100 height 16
type input "設計師原本客人"
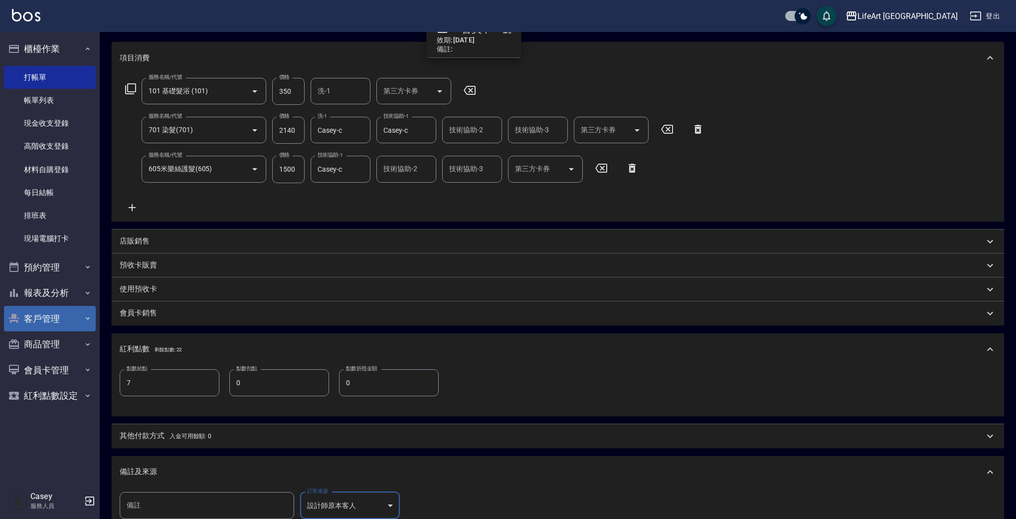
scroll to position [257, 0]
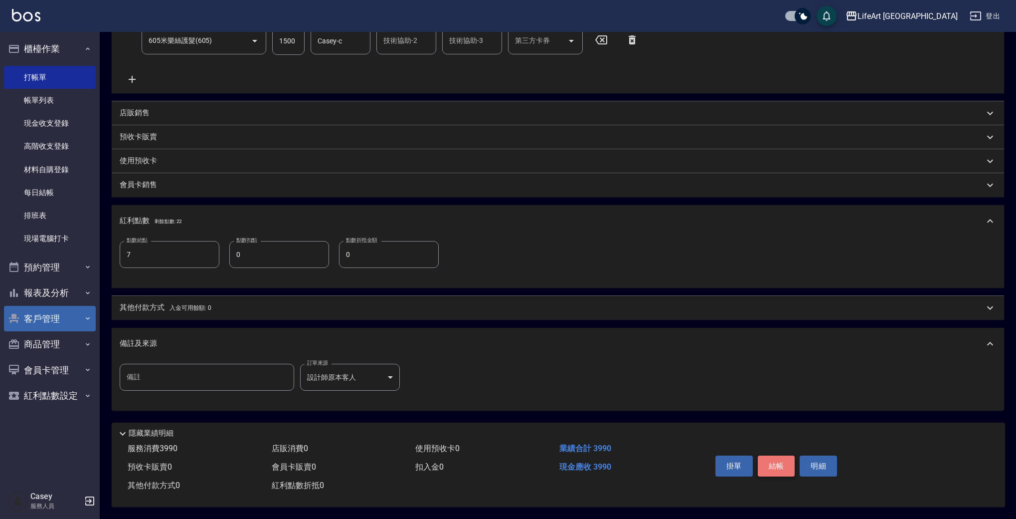
click at [783, 462] on button "結帳" at bounding box center [776, 465] width 37 height 21
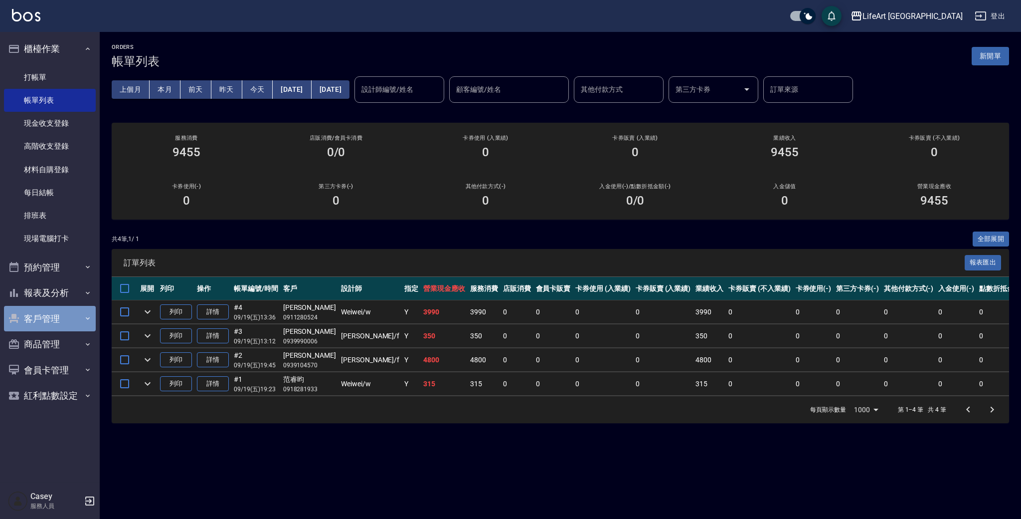
click at [77, 319] on button "客戶管理" at bounding box center [50, 319] width 92 height 26
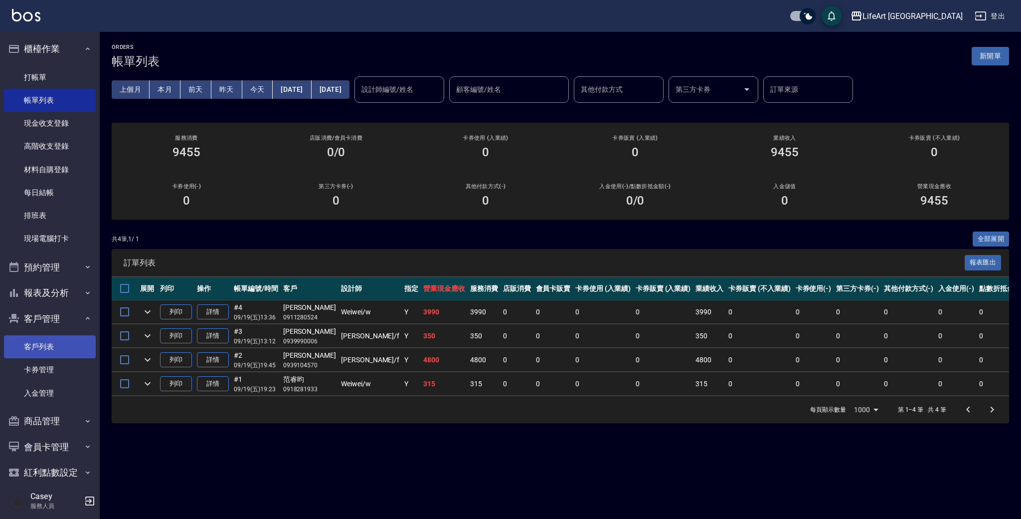
click at [67, 350] on link "客戶列表" at bounding box center [50, 346] width 92 height 23
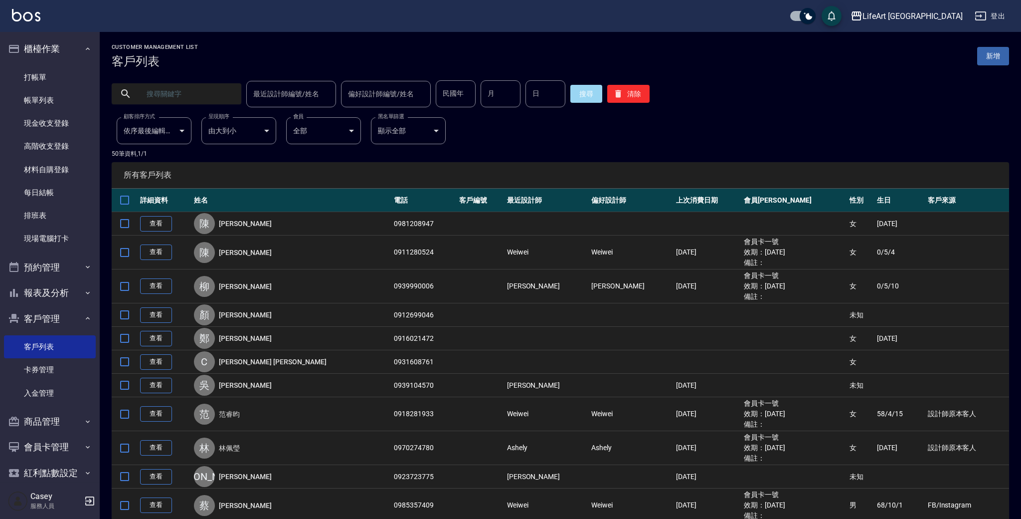
click at [188, 91] on input "text" at bounding box center [187, 93] width 94 height 27
type input "[PERSON_NAME]"
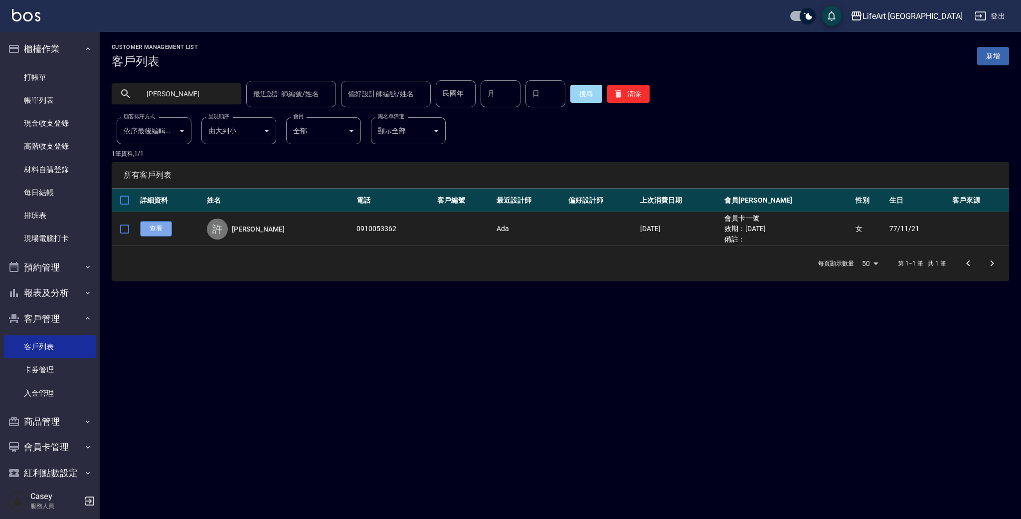
click at [163, 229] on link "查看" at bounding box center [156, 228] width 32 height 15
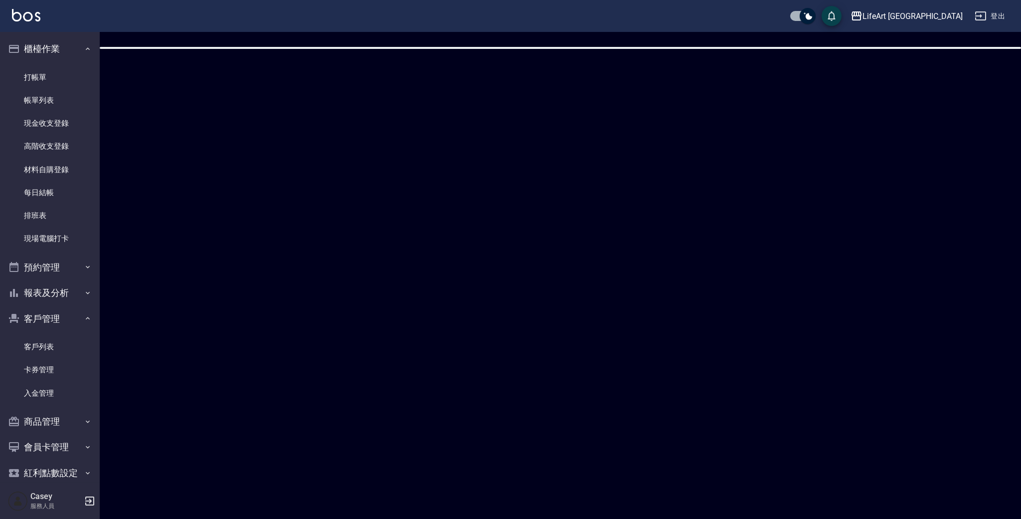
click at [163, 229] on div at bounding box center [510, 259] width 1021 height 519
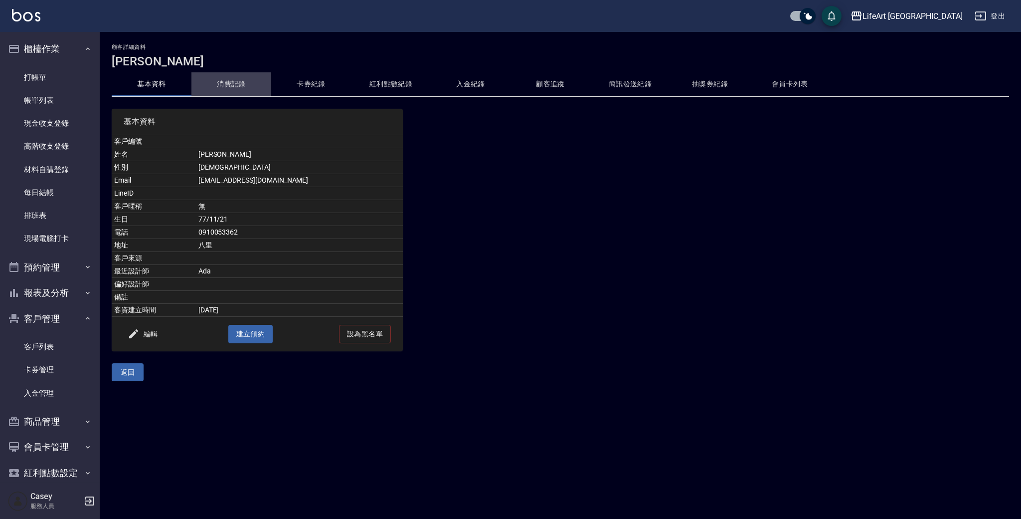
click at [236, 88] on button "消費記錄" at bounding box center [231, 84] width 80 height 24
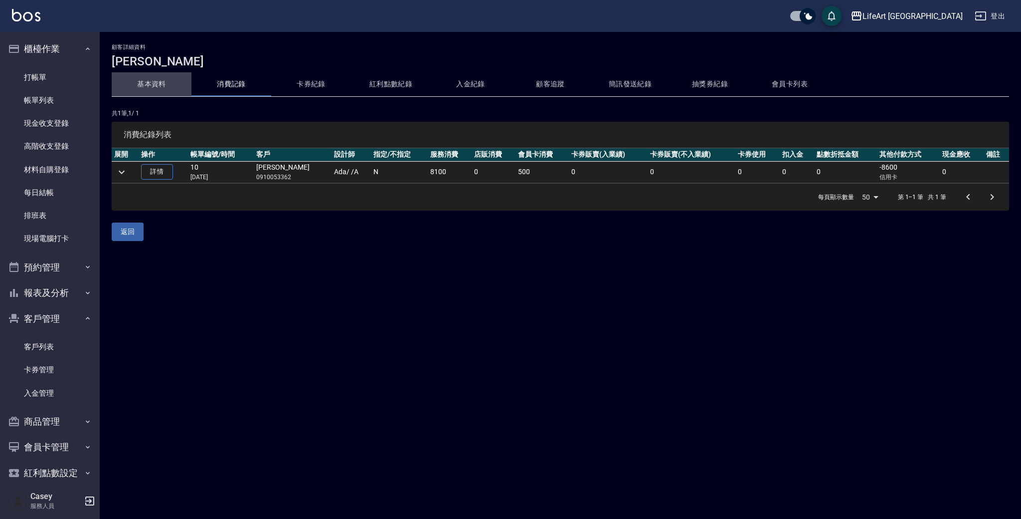
click at [157, 79] on button "基本資料" at bounding box center [152, 84] width 80 height 24
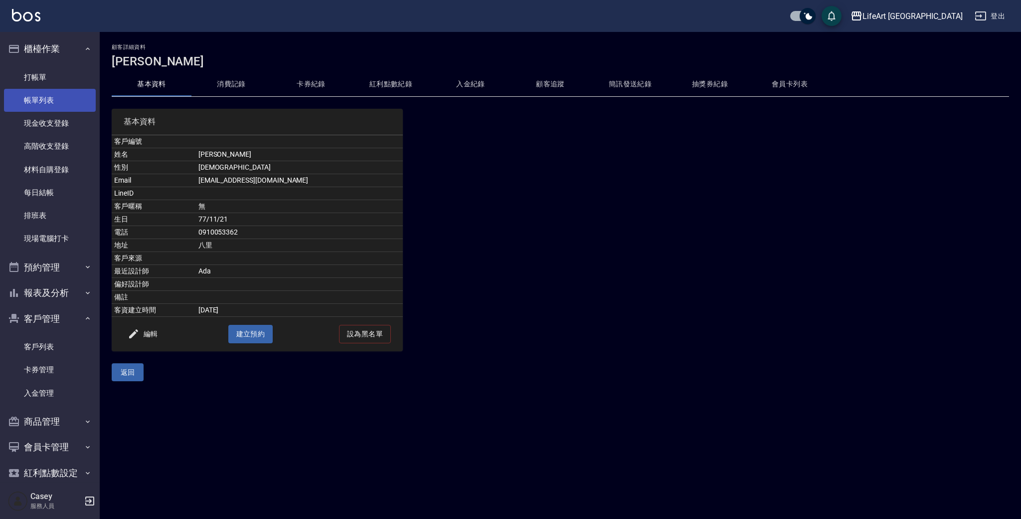
click at [55, 101] on link "帳單列表" at bounding box center [50, 100] width 92 height 23
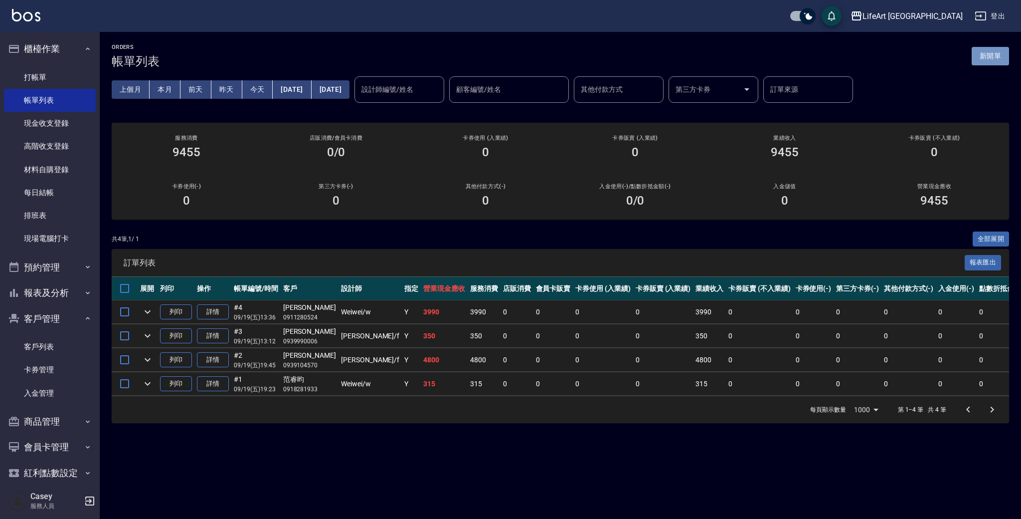
click at [996, 64] on button "新開單" at bounding box center [990, 56] width 37 height 18
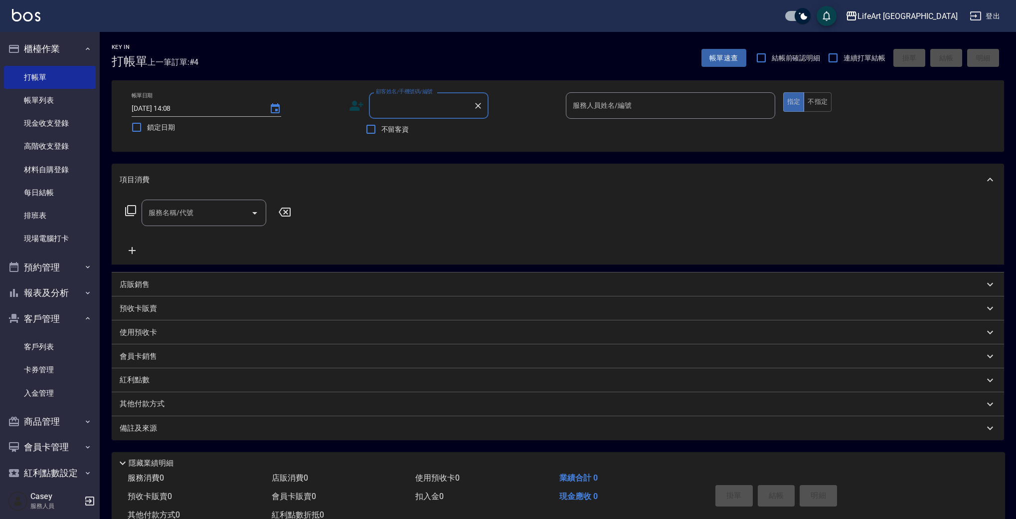
click at [387, 113] on input "顧客姓名/手機號碼/編號" at bounding box center [422, 105] width 96 height 17
click at [407, 123] on li "[PERSON_NAME]/0958975005/" at bounding box center [429, 131] width 120 height 16
type input "[PERSON_NAME]/0958975005/"
type input "[PERSON_NAME]"
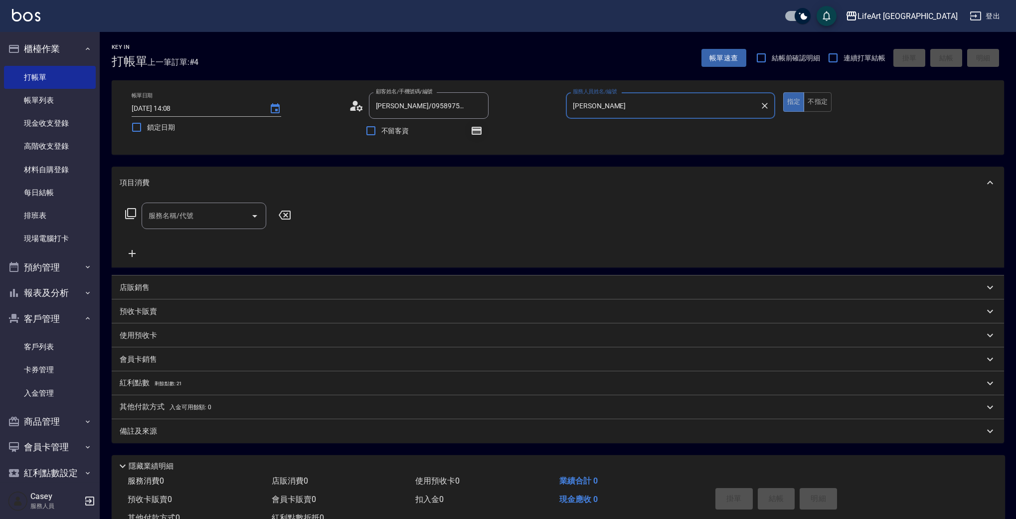
click at [478, 127] on icon "button" at bounding box center [477, 131] width 10 height 8
click at [475, 135] on icon "button" at bounding box center [477, 131] width 10 height 8
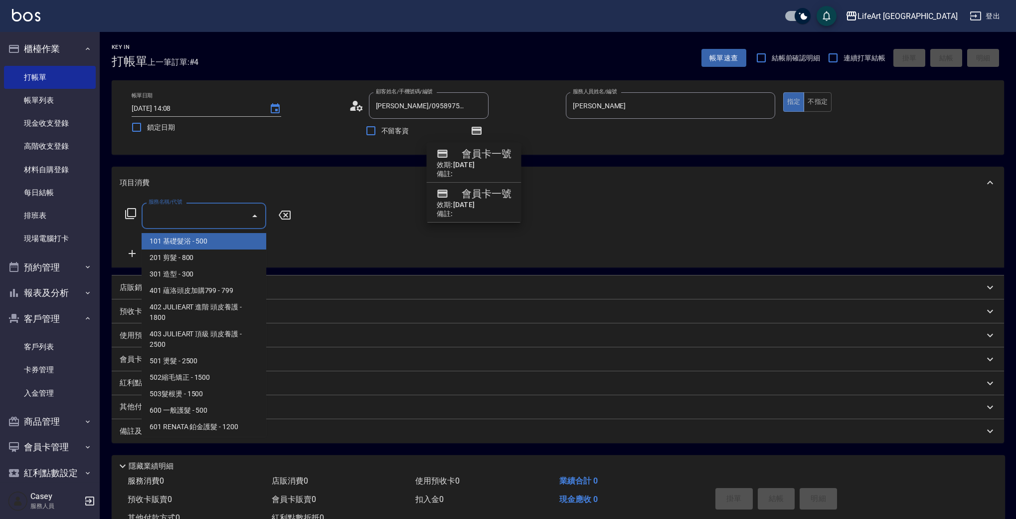
click at [175, 216] on input "服務名稱/代號" at bounding box center [196, 215] width 101 height 17
click at [185, 258] on span "201 剪髮 - 800" at bounding box center [204, 257] width 125 height 16
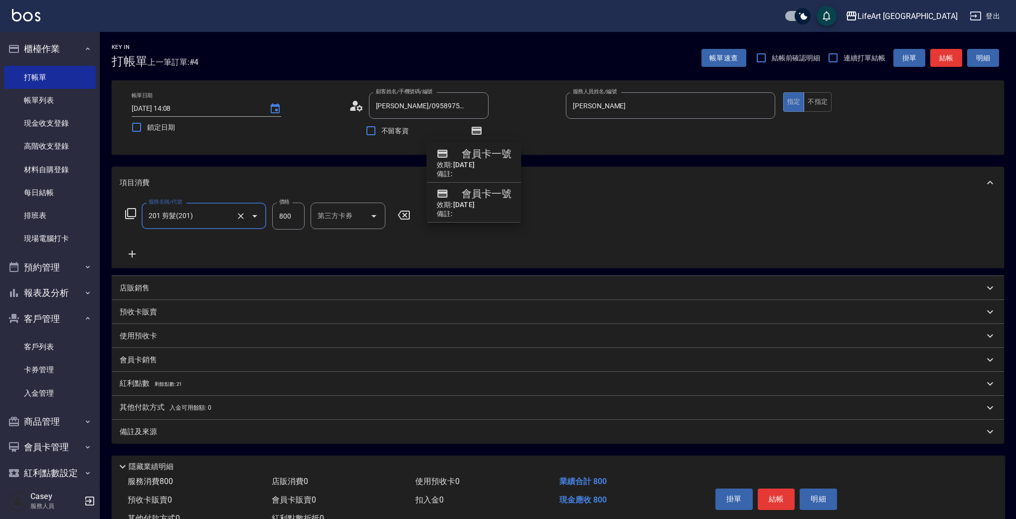
type input "201 剪髮(201)"
drag, startPoint x: 296, startPoint y: 220, endPoint x: 246, endPoint y: 220, distance: 50.4
click at [246, 220] on div "服務名稱/代號 201 剪髮(201) 服務名稱/代號 價格 800 價格 洗-1 洗-1 第三方卡券 第三方卡券" at bounding box center [301, 215] width 363 height 27
type input "900"
click at [195, 383] on div "紅利點數 剩餘點數: 21" at bounding box center [552, 383] width 865 height 11
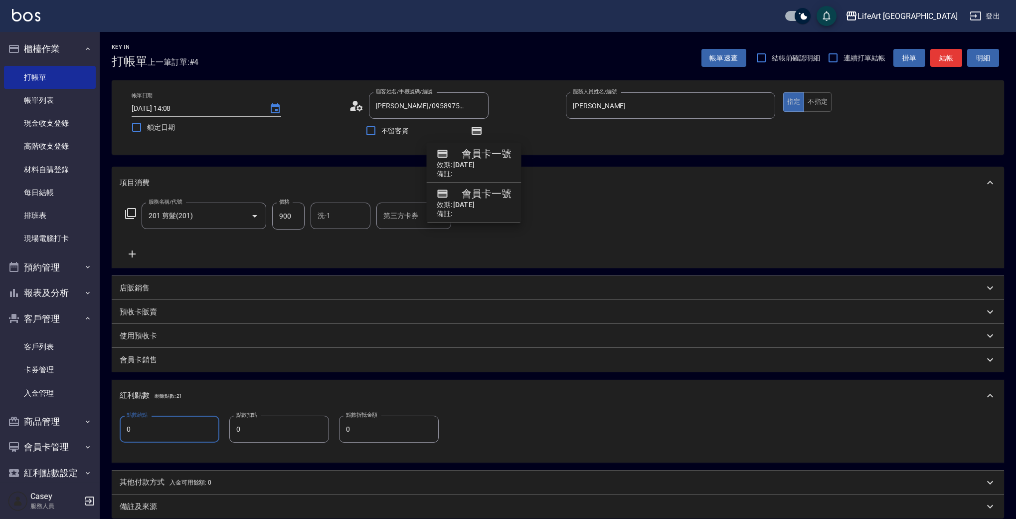
drag, startPoint x: 146, startPoint y: 428, endPoint x: 111, endPoint y: 426, distance: 35.0
click at [111, 426] on div "Key In 打帳單 上一筆訂單:#4 帳單速查 結帳前確認明細 連續打單結帳 掛單 結帳 明細 帳單日期 [DATE] 14:08 鎖定日期 顧客姓名/手機…" at bounding box center [558, 329] width 917 height 594
type input "1"
click at [162, 480] on p "其他付款方式 入金可用餘額: 0" at bounding box center [166, 482] width 92 height 11
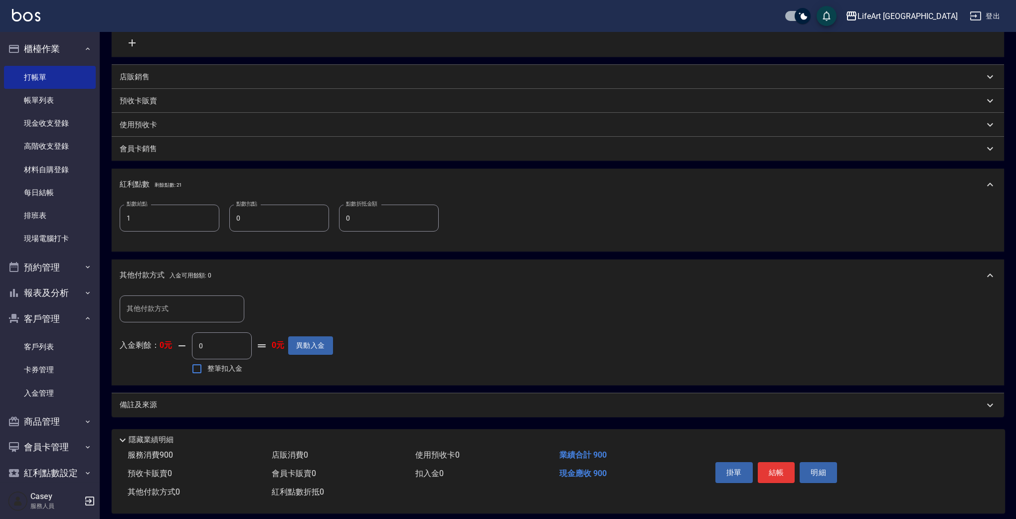
click at [273, 408] on div "備註及來源" at bounding box center [552, 404] width 865 height 10
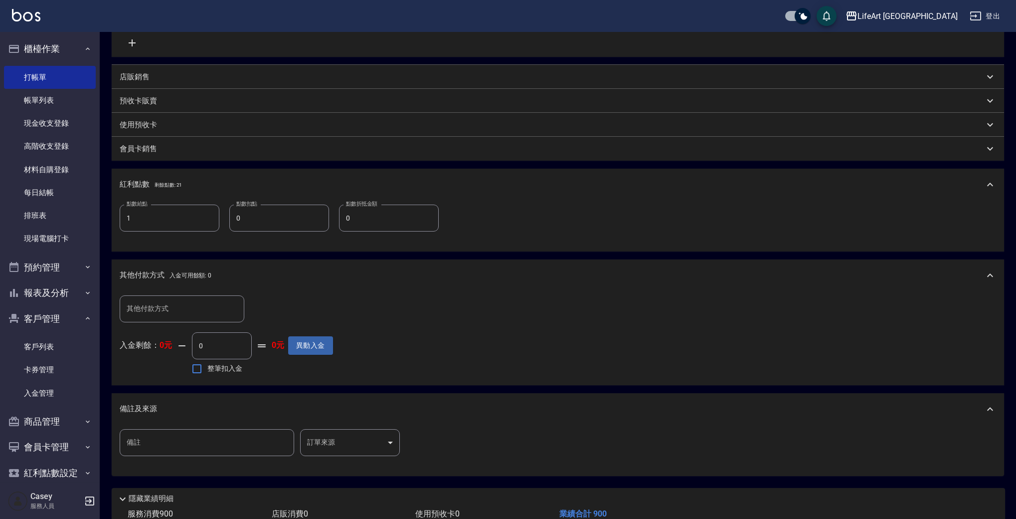
click at [382, 442] on body "LifeArt 蘆洲 登出 櫃檯作業 打帳單 帳單列表 現金收支登錄 高階收支登錄 材料自購登錄 每日結帳 排班表 現場電腦打卡 預約管理 預約管理 單日預約…" at bounding box center [508, 186] width 1016 height 795
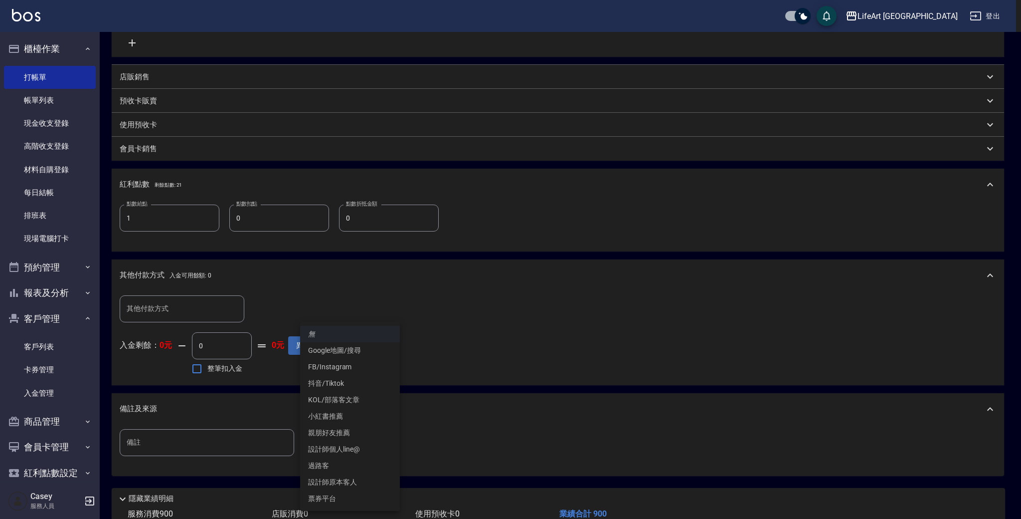
click at [386, 480] on li "設計師原本客人" at bounding box center [350, 482] width 100 height 16
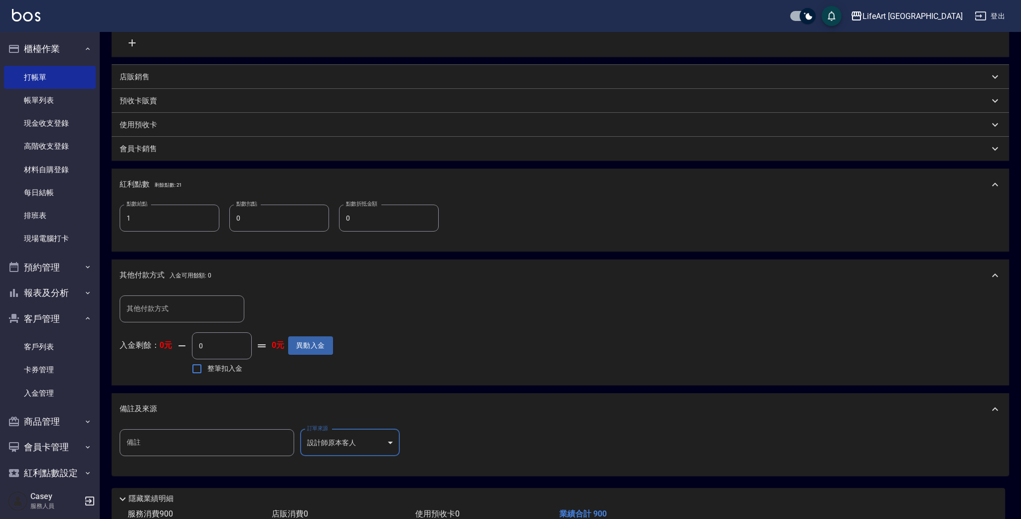
type input "設計師原本客人"
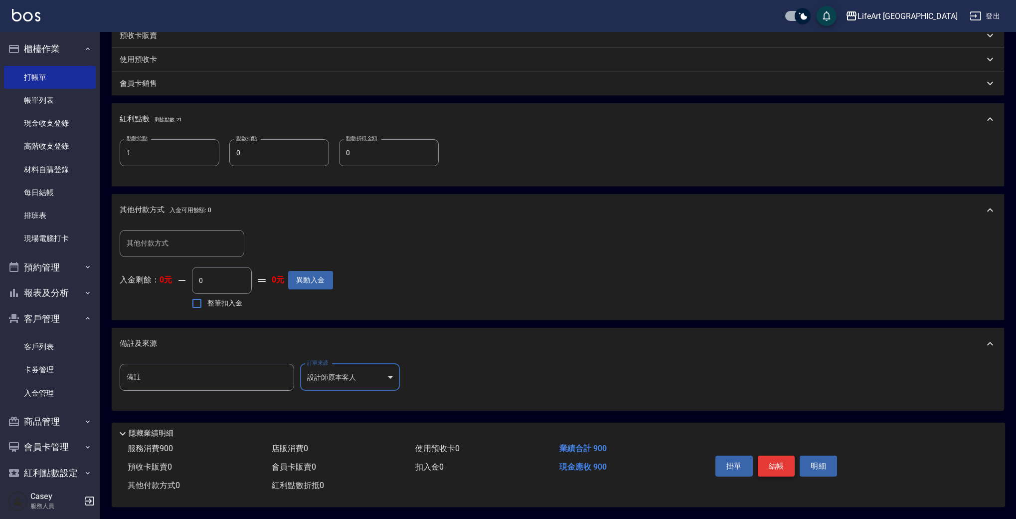
click at [780, 463] on button "結帳" at bounding box center [776, 465] width 37 height 21
